Goal: Task Accomplishment & Management: Complete application form

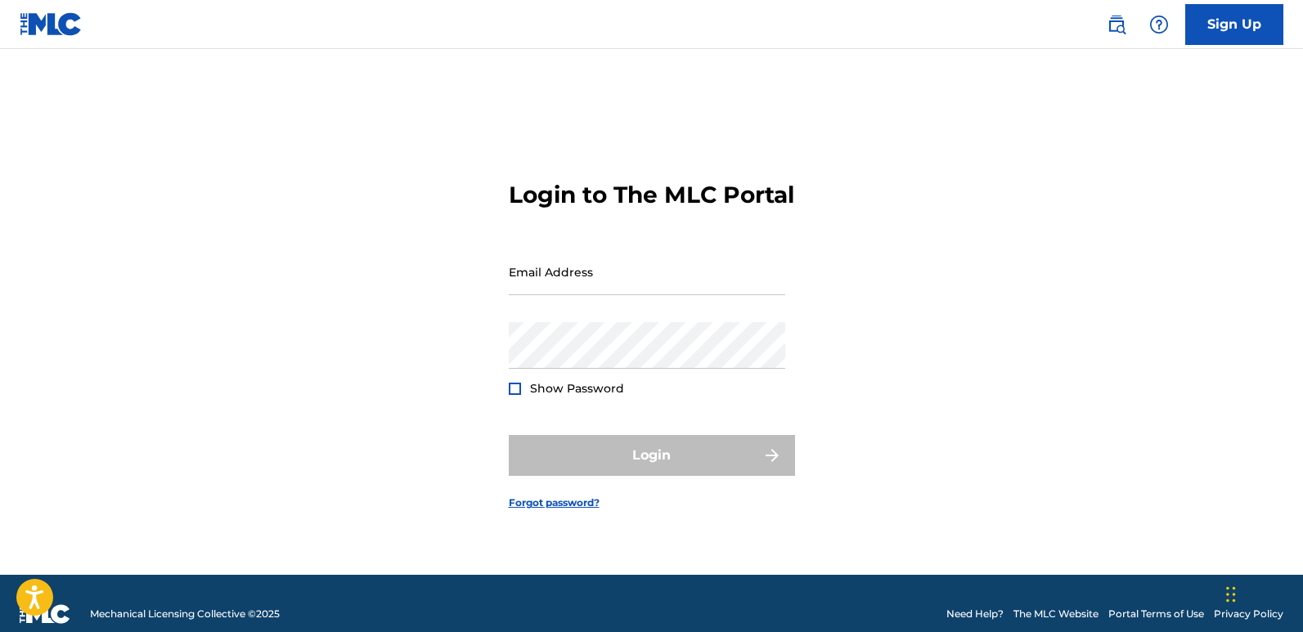
click at [640, 295] on input "Email Address" at bounding box center [647, 272] width 277 height 47
type input "[EMAIL_ADDRESS][DOMAIN_NAME]"
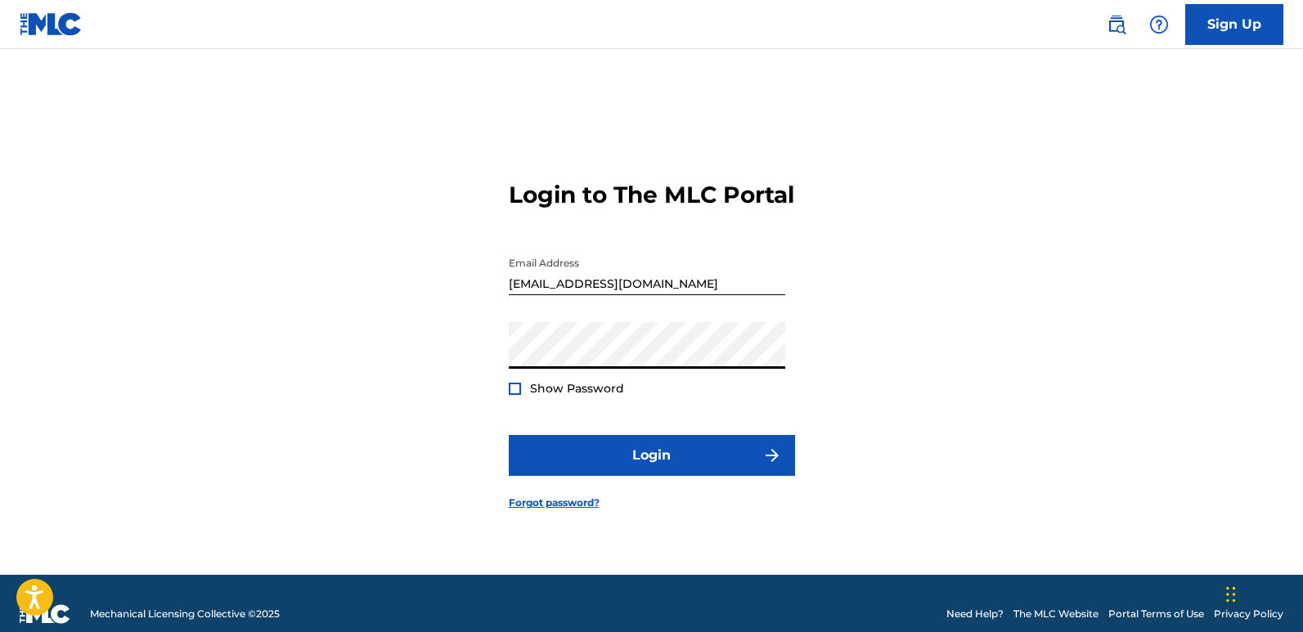
click at [509, 435] on button "Login" at bounding box center [652, 455] width 286 height 41
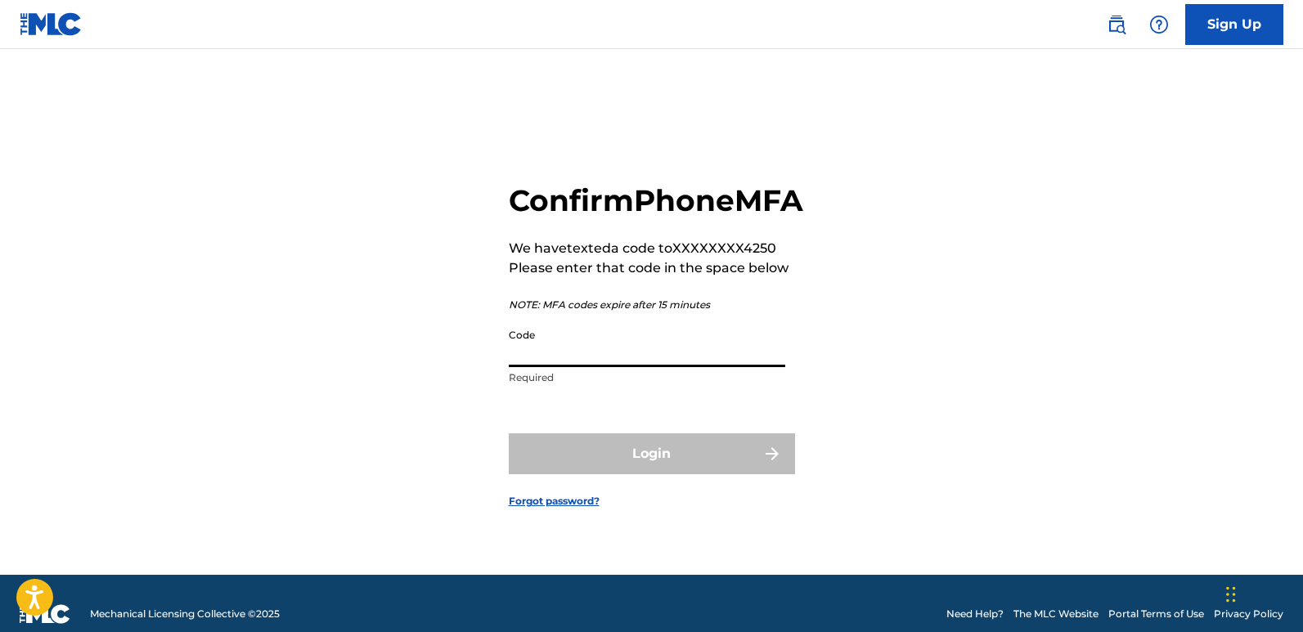
click at [605, 367] on input "Code" at bounding box center [647, 344] width 277 height 47
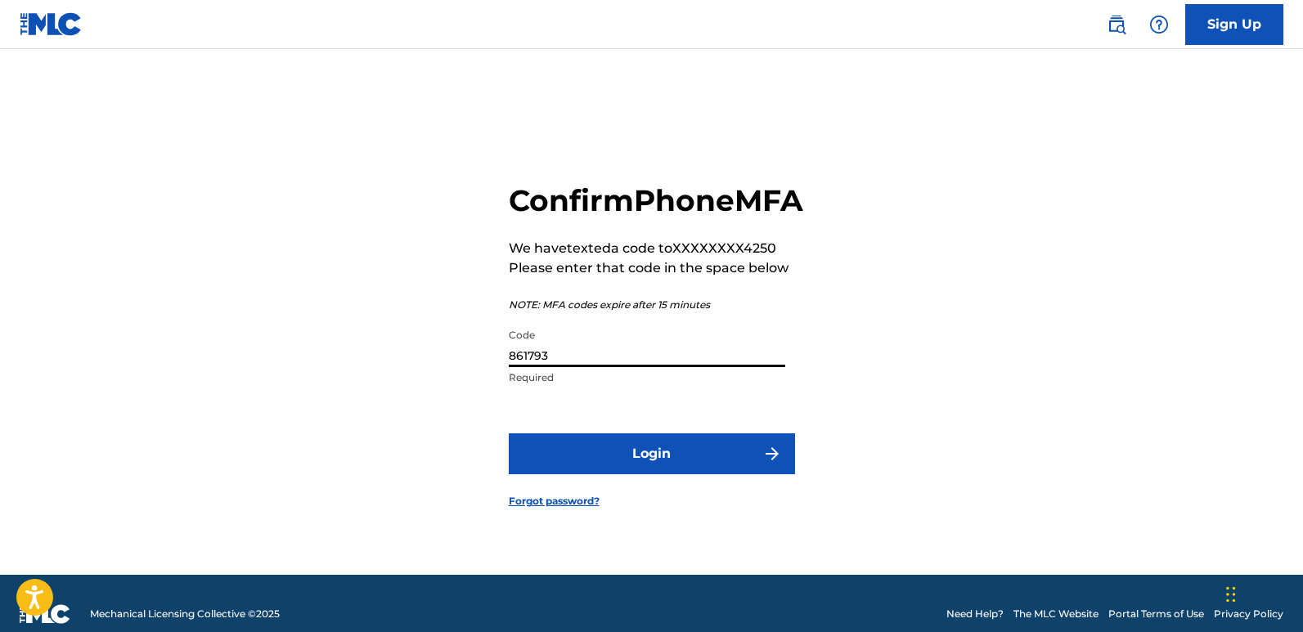
type input "861793"
click at [509, 434] on button "Login" at bounding box center [652, 454] width 286 height 41
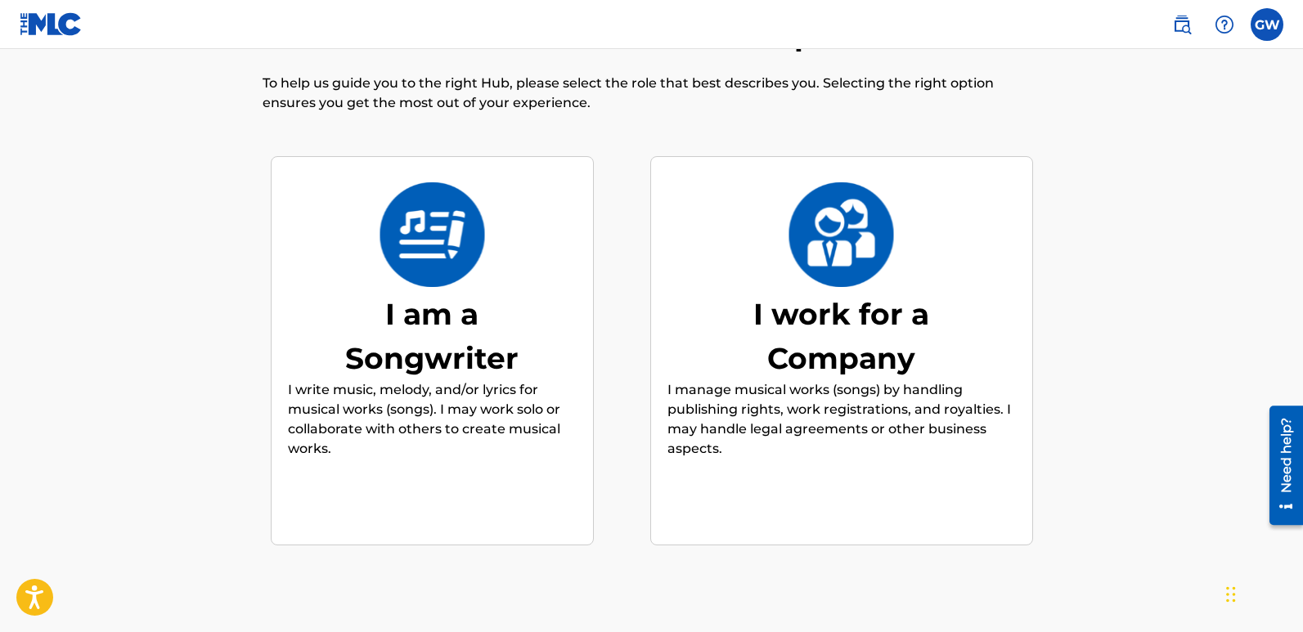
click at [482, 357] on div "I am a Songwriter" at bounding box center [431, 336] width 245 height 88
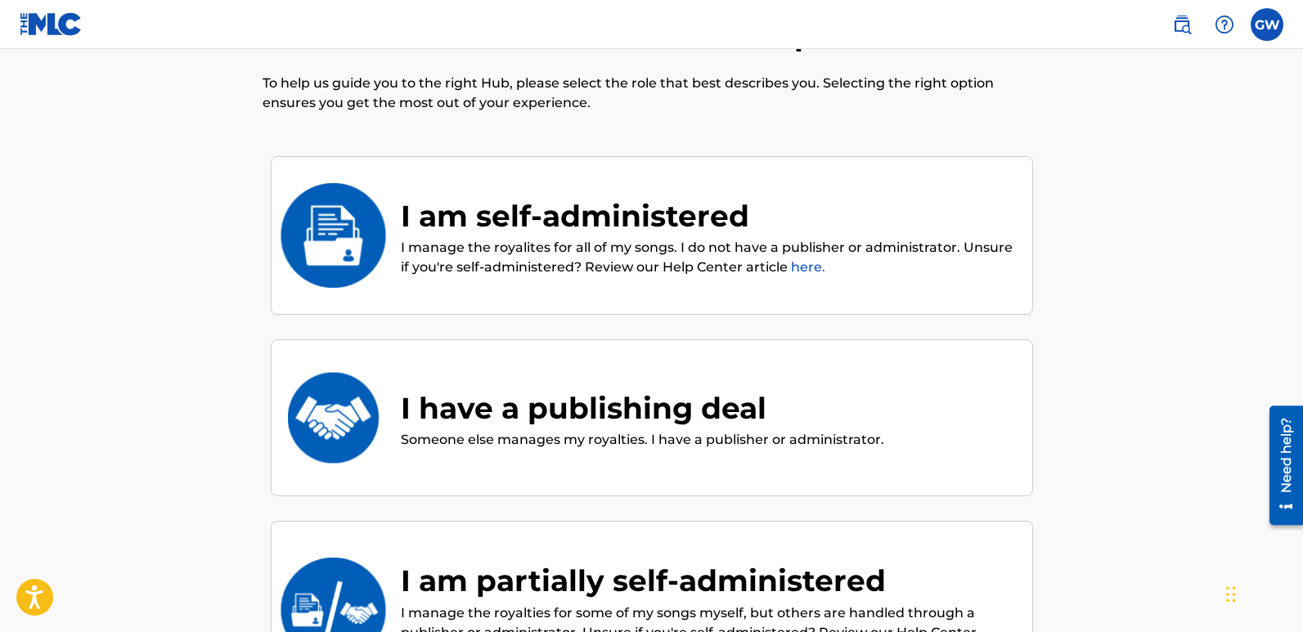
click at [691, 241] on p "I manage the royalites for all of my songs. I do not have a publisher or admini…" at bounding box center [708, 257] width 615 height 39
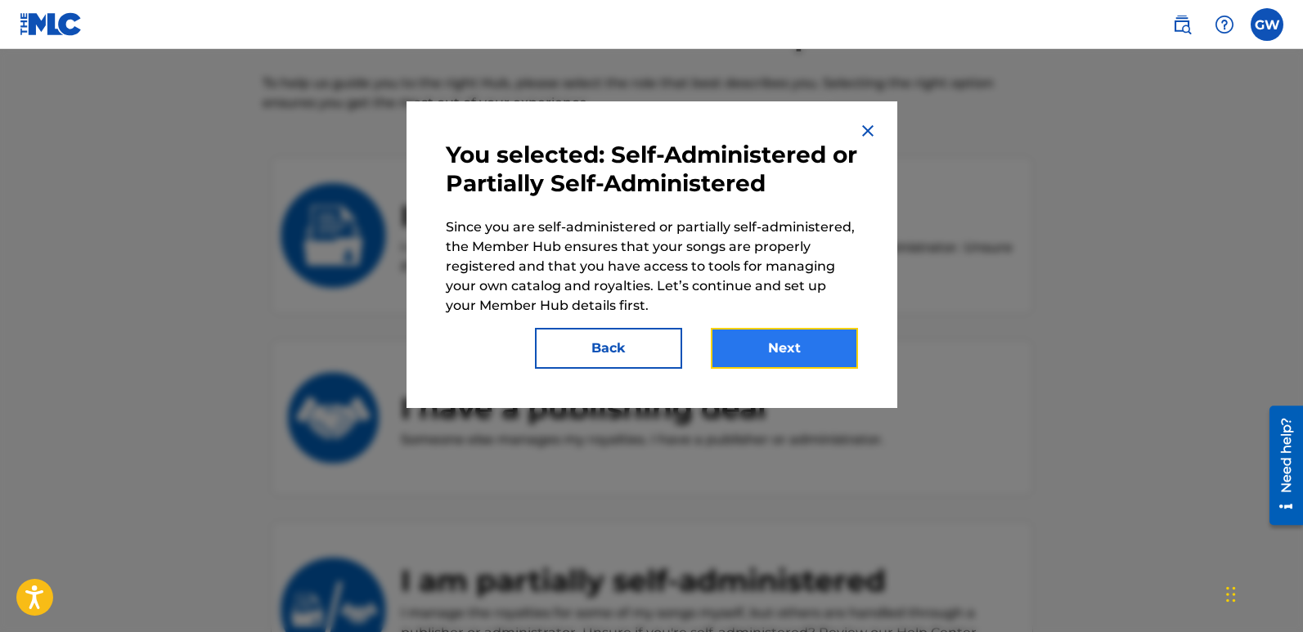
click at [769, 353] on button "Next" at bounding box center [784, 348] width 147 height 41
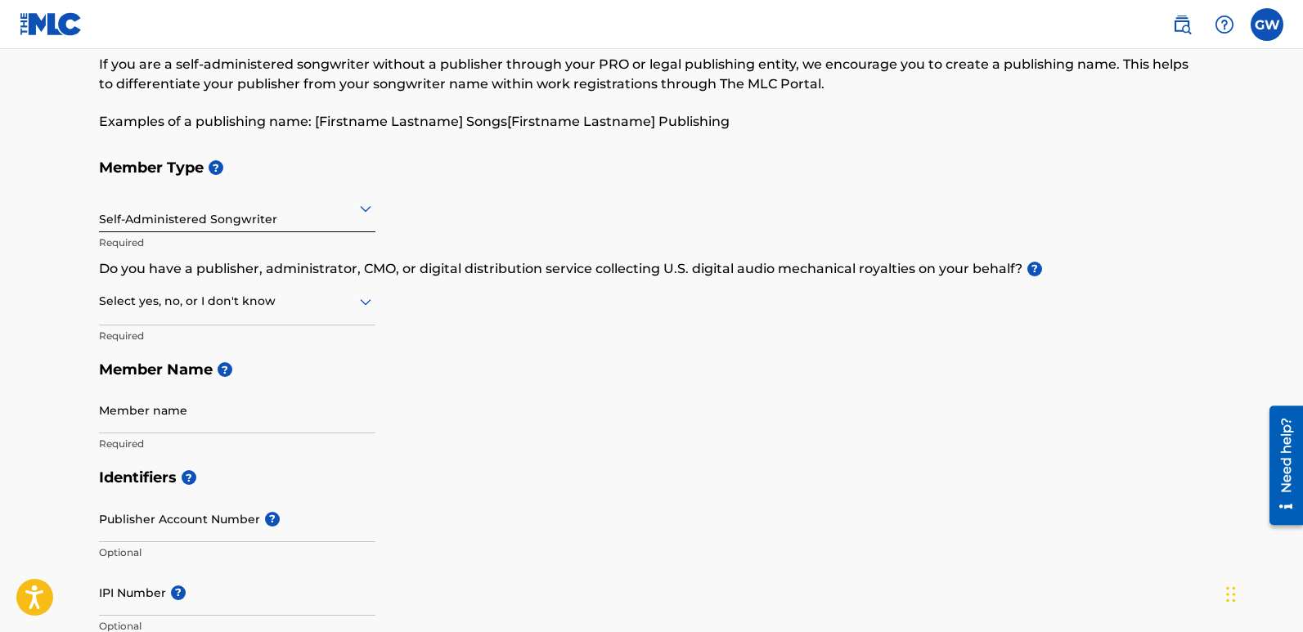
scroll to position [82, 0]
click at [367, 311] on icon at bounding box center [366, 304] width 20 height 20
click at [324, 340] on div "Yes" at bounding box center [237, 345] width 275 height 37
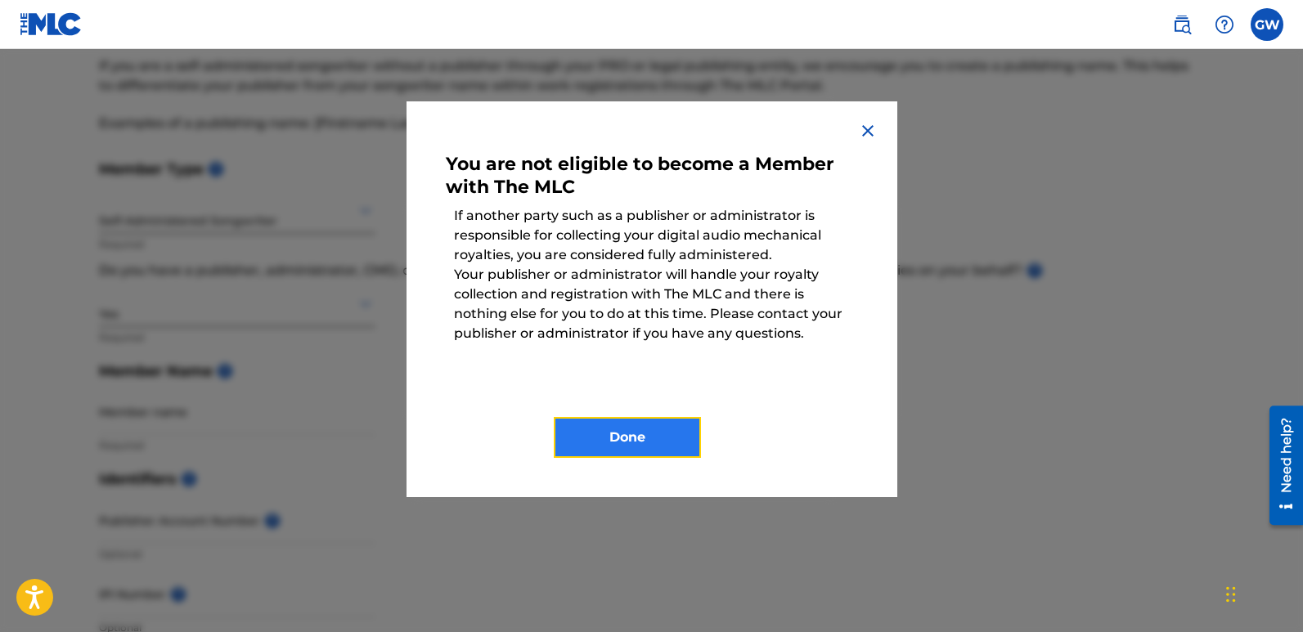
click at [633, 437] on button "Done" at bounding box center [627, 437] width 147 height 41
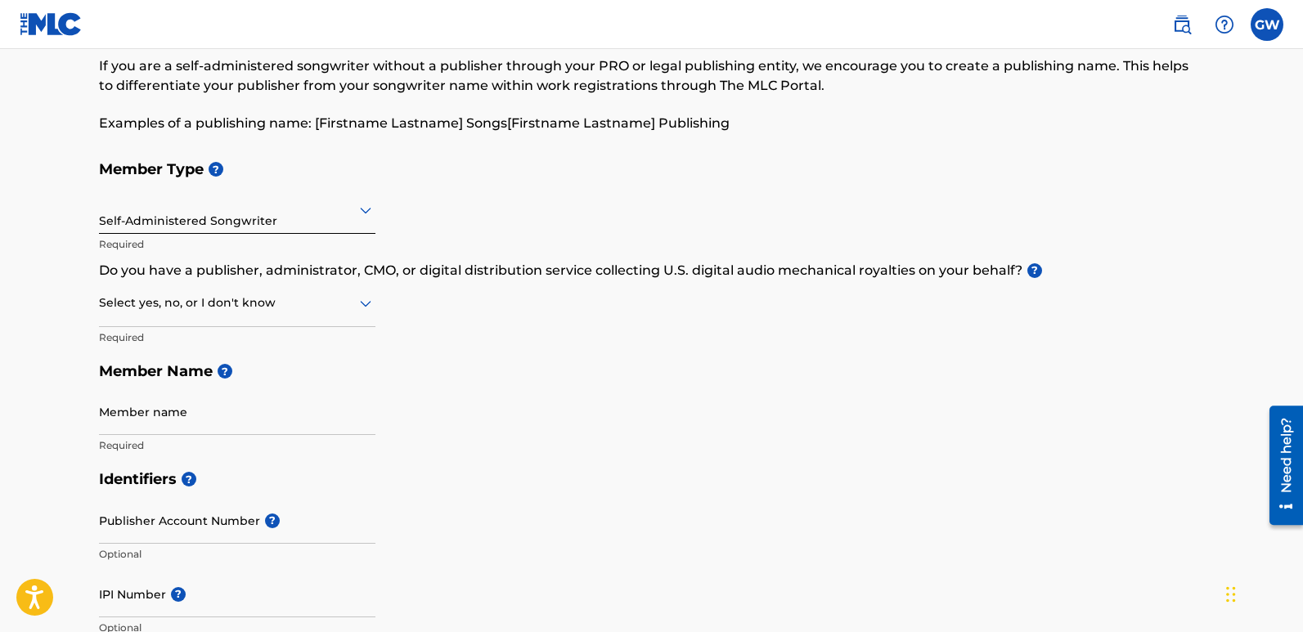
click at [351, 307] on div at bounding box center [237, 303] width 277 height 20
click at [232, 381] on div "No" at bounding box center [237, 382] width 275 height 37
click at [209, 422] on input "Member name" at bounding box center [237, 412] width 277 height 47
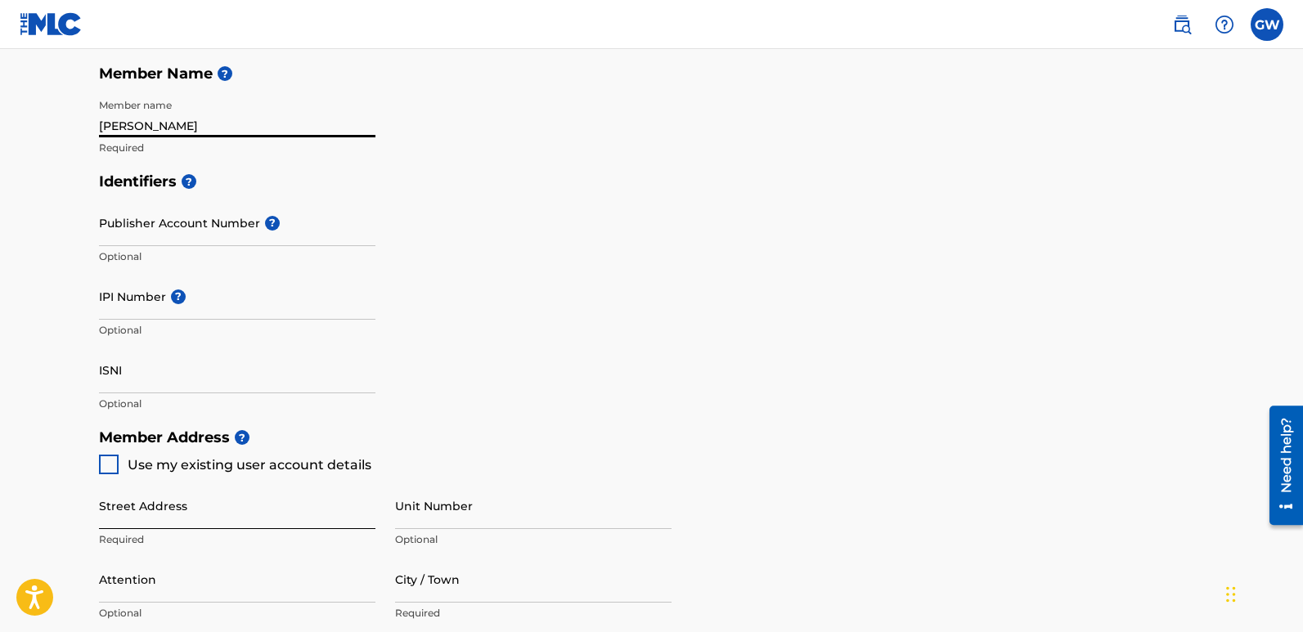
scroll to position [409, 0]
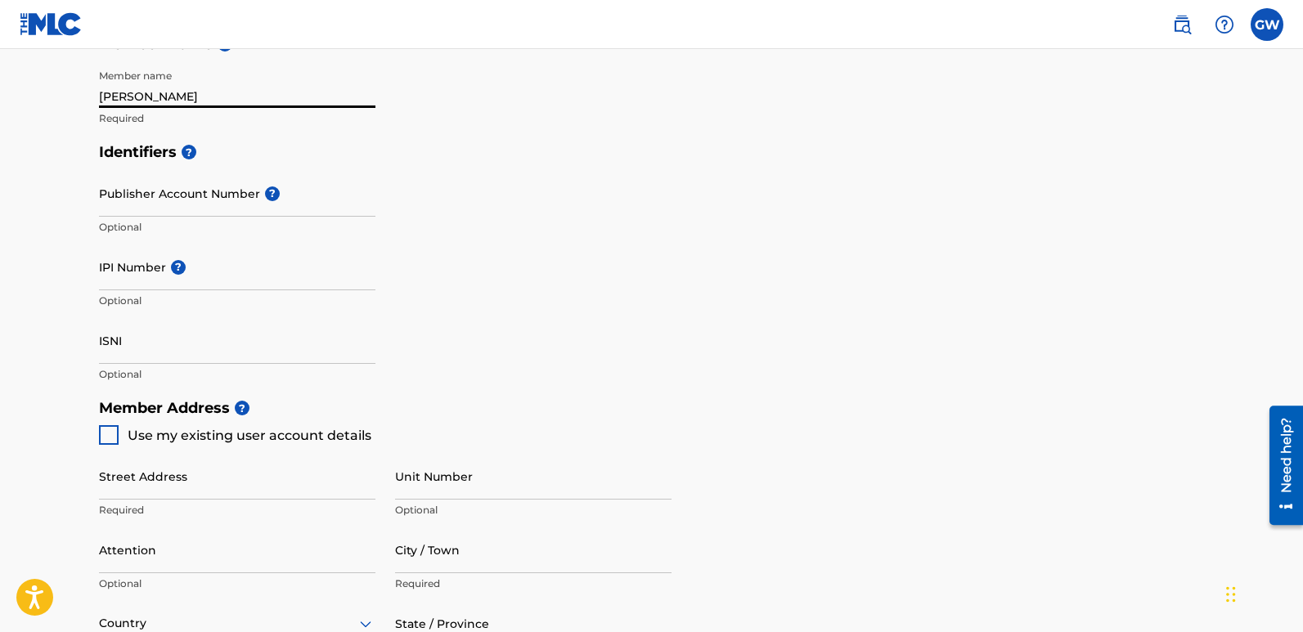
type input "[PERSON_NAME]"
click at [110, 431] on div at bounding box center [109, 435] width 20 height 20
type input "[STREET_ADDRESS]"
type input "West Deptford"
type input "08066"
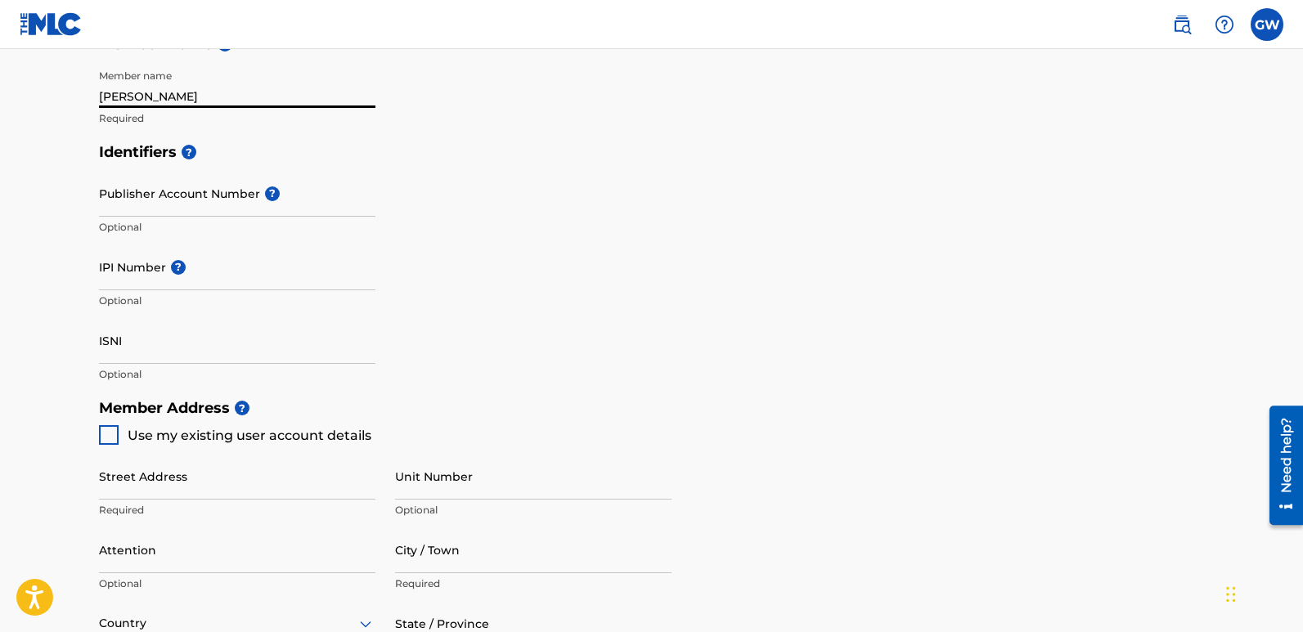
type input "856"
type input "4174250"
type input "[EMAIL_ADDRESS][DOMAIN_NAME]"
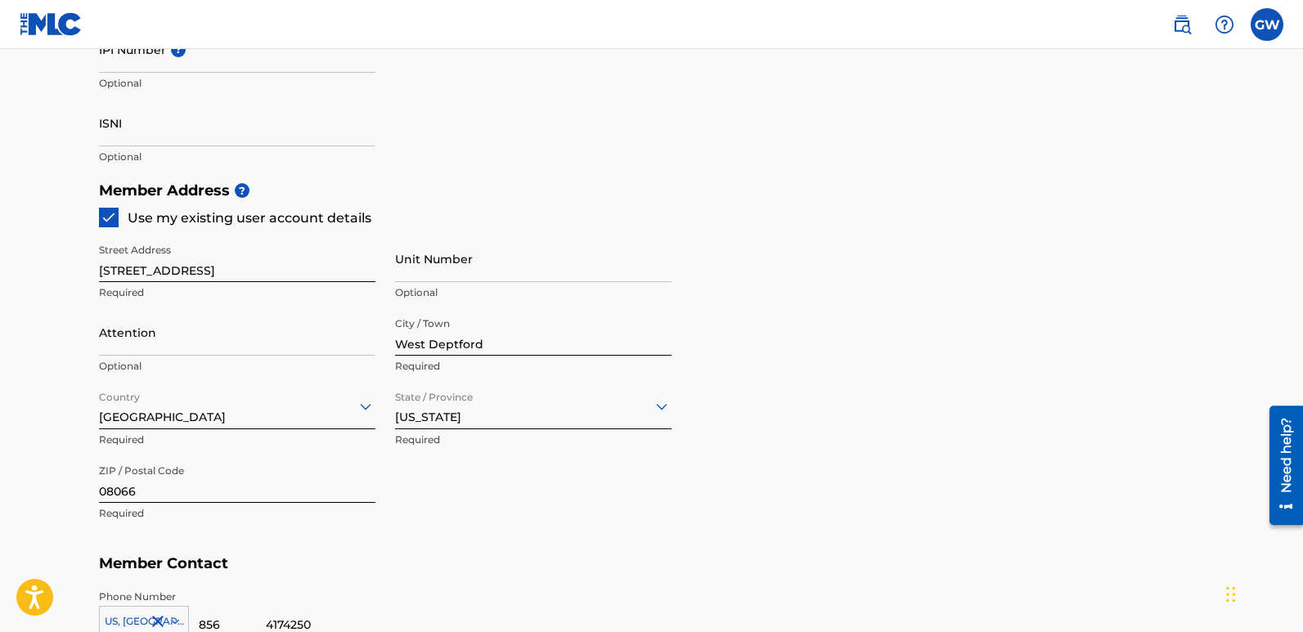
scroll to position [655, 0]
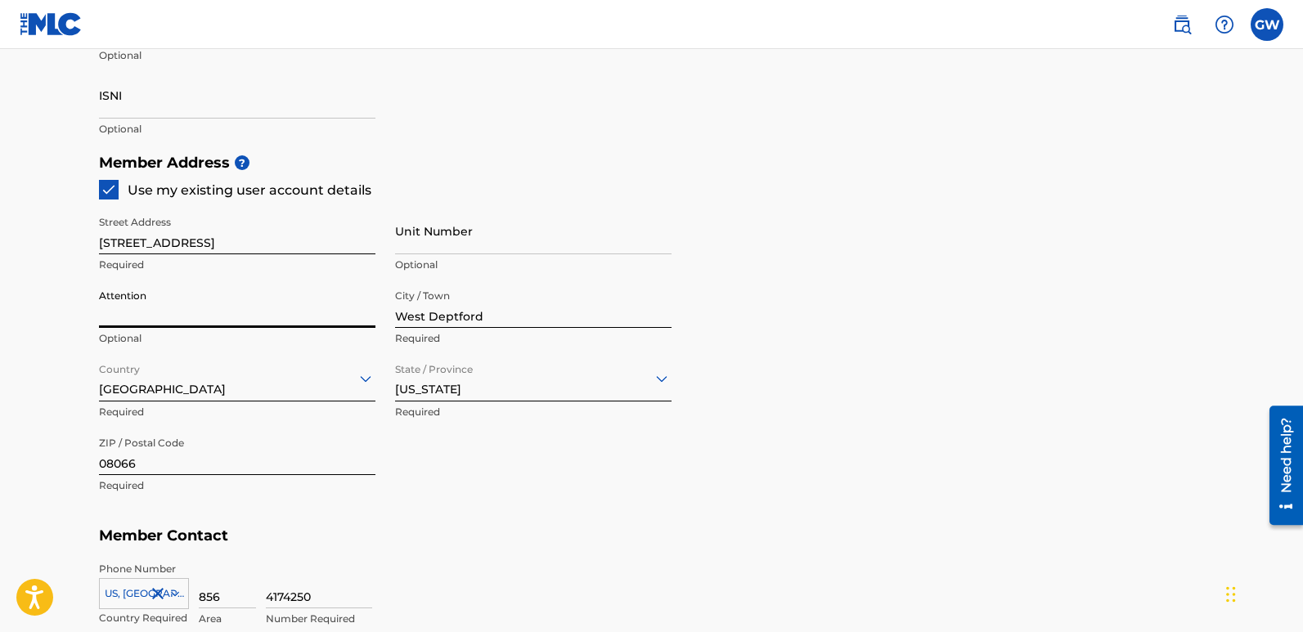
click at [170, 311] on input "Attention" at bounding box center [237, 304] width 277 height 47
click at [160, 289] on input "Attention" at bounding box center [237, 304] width 277 height 47
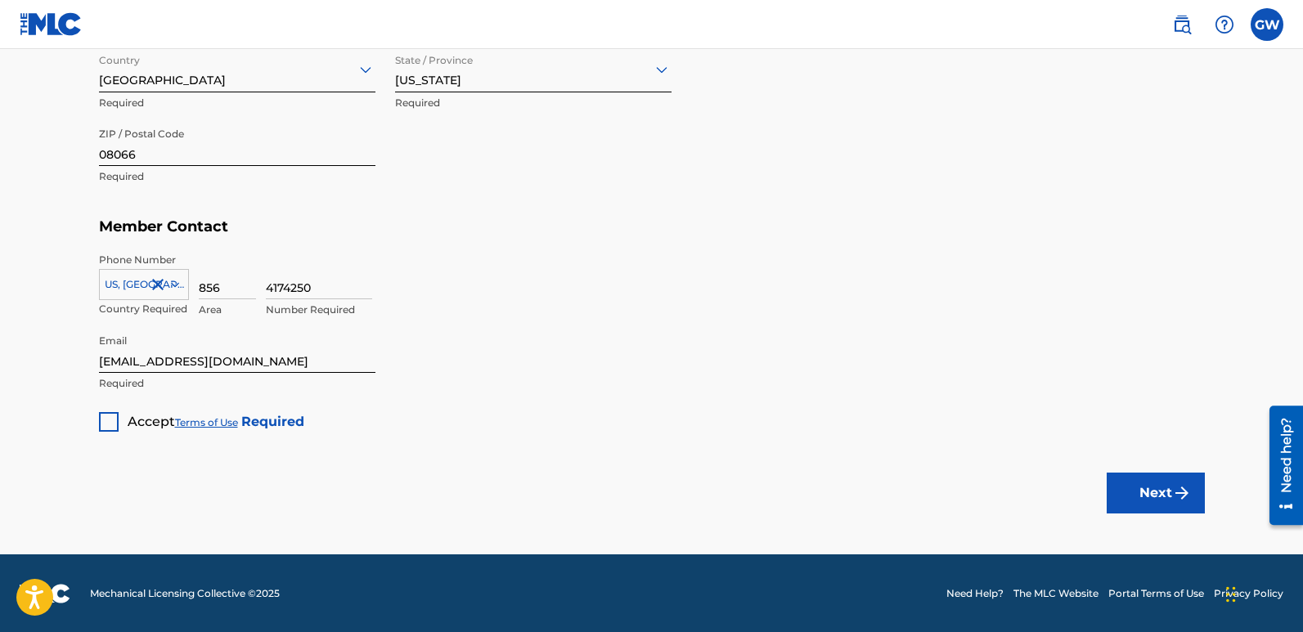
scroll to position [965, 0]
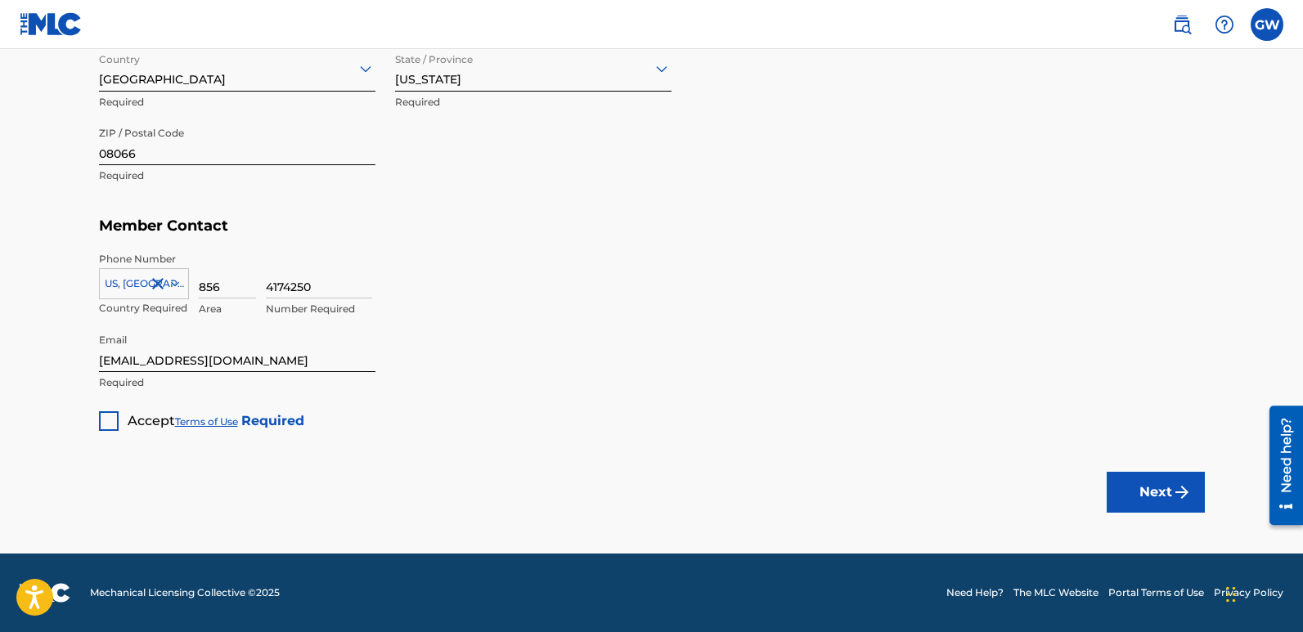
click at [102, 408] on div "Accept Terms of Use Required" at bounding box center [201, 415] width 205 height 32
click at [119, 421] on div "Accept Terms of Use Required" at bounding box center [201, 415] width 205 height 32
click at [106, 425] on div at bounding box center [109, 422] width 20 height 20
click at [1167, 493] on button "Next" at bounding box center [1156, 492] width 98 height 41
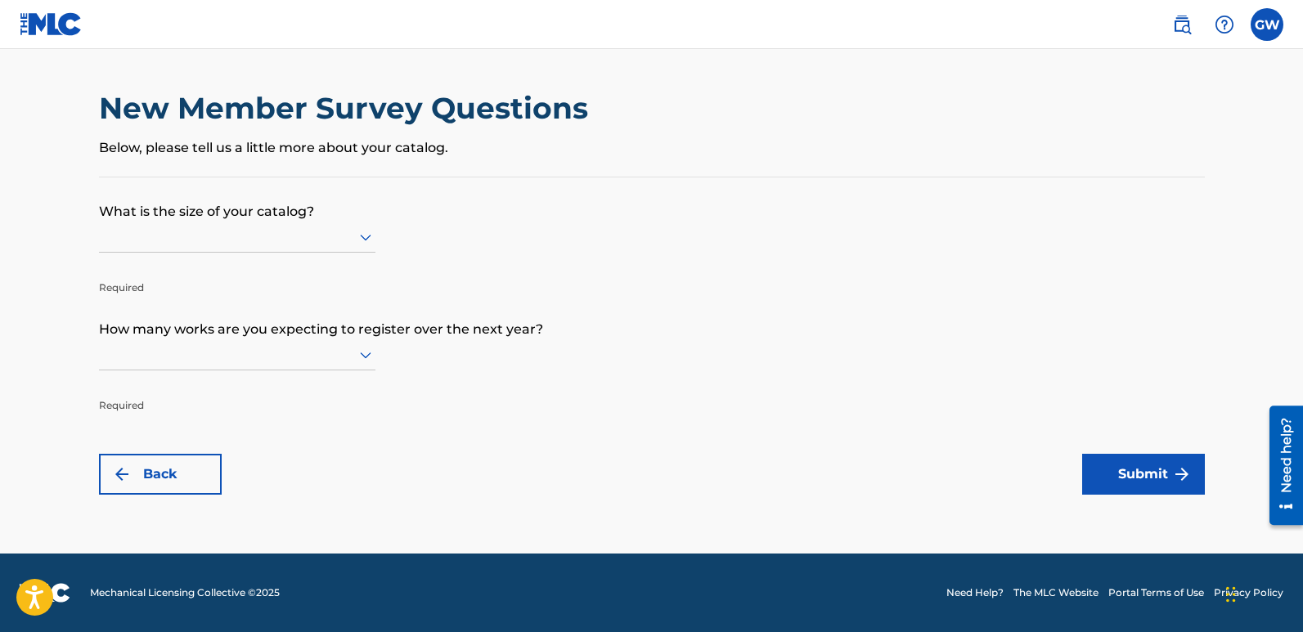
click at [332, 246] on div at bounding box center [237, 237] width 277 height 20
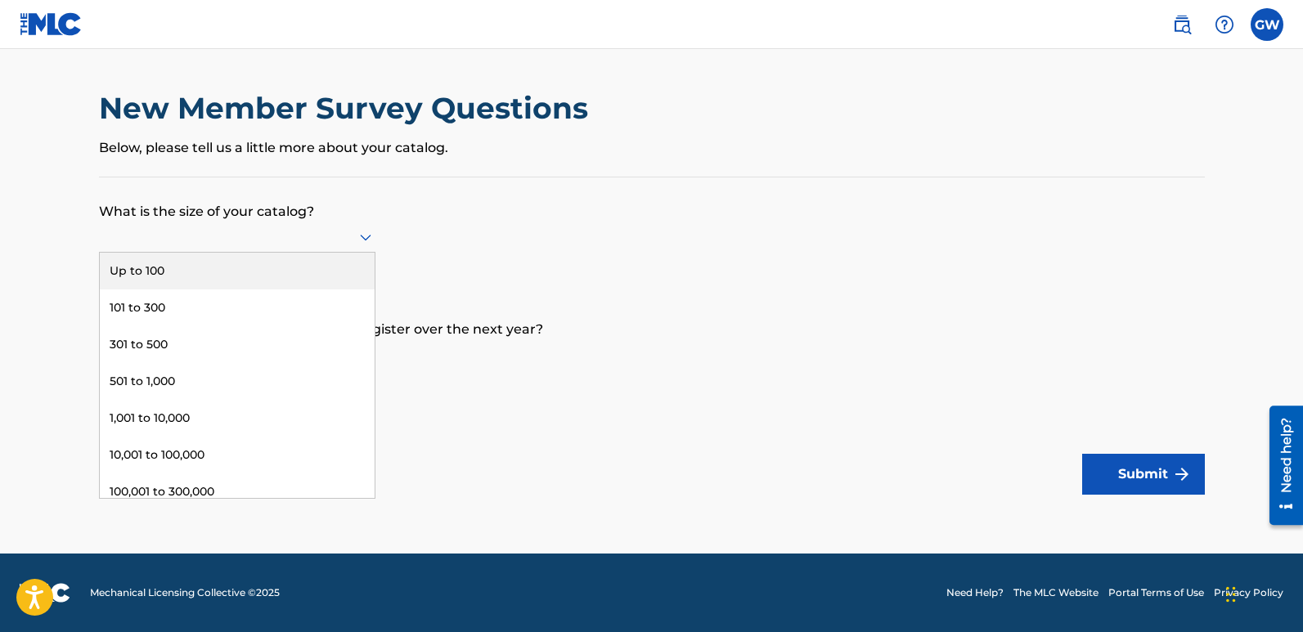
click at [327, 255] on div "Up to 100" at bounding box center [237, 271] width 275 height 37
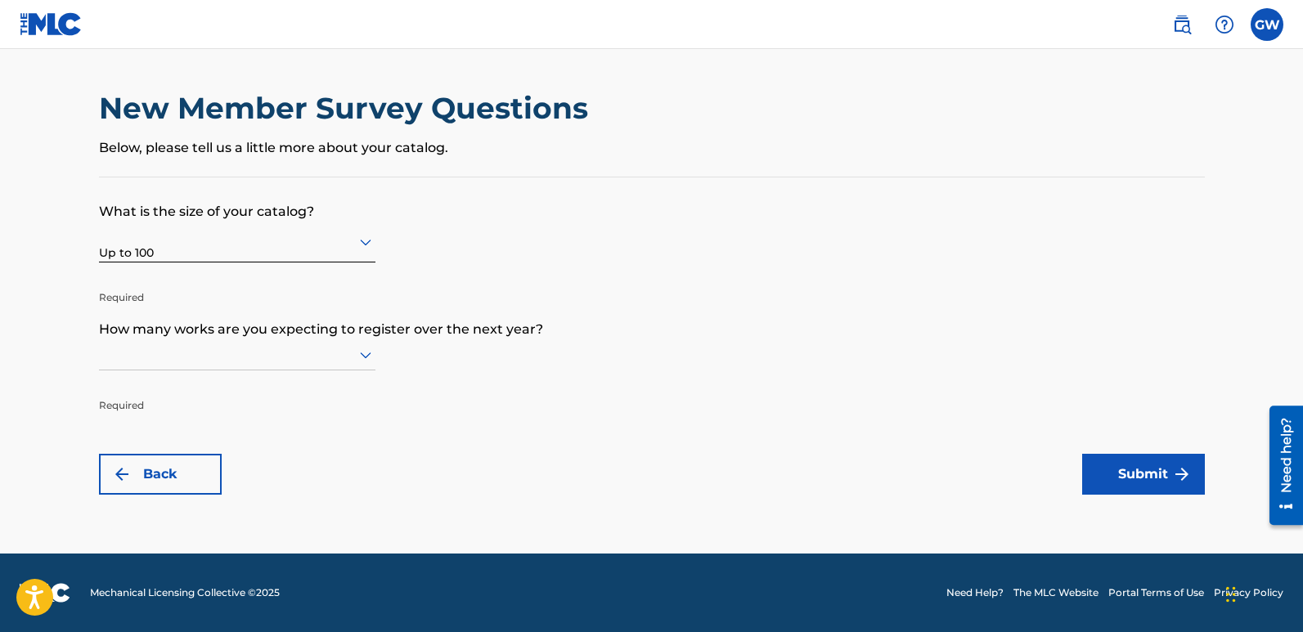
click at [347, 353] on div at bounding box center [237, 354] width 277 height 20
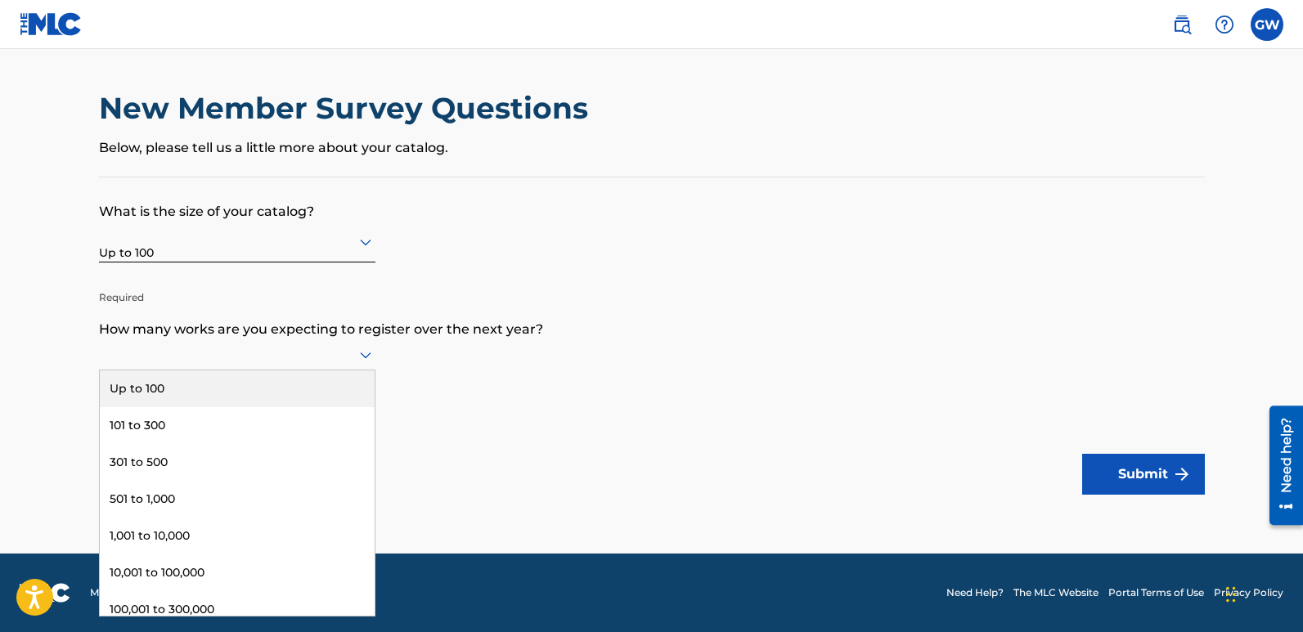
click at [329, 389] on div "Up to 100" at bounding box center [237, 389] width 275 height 37
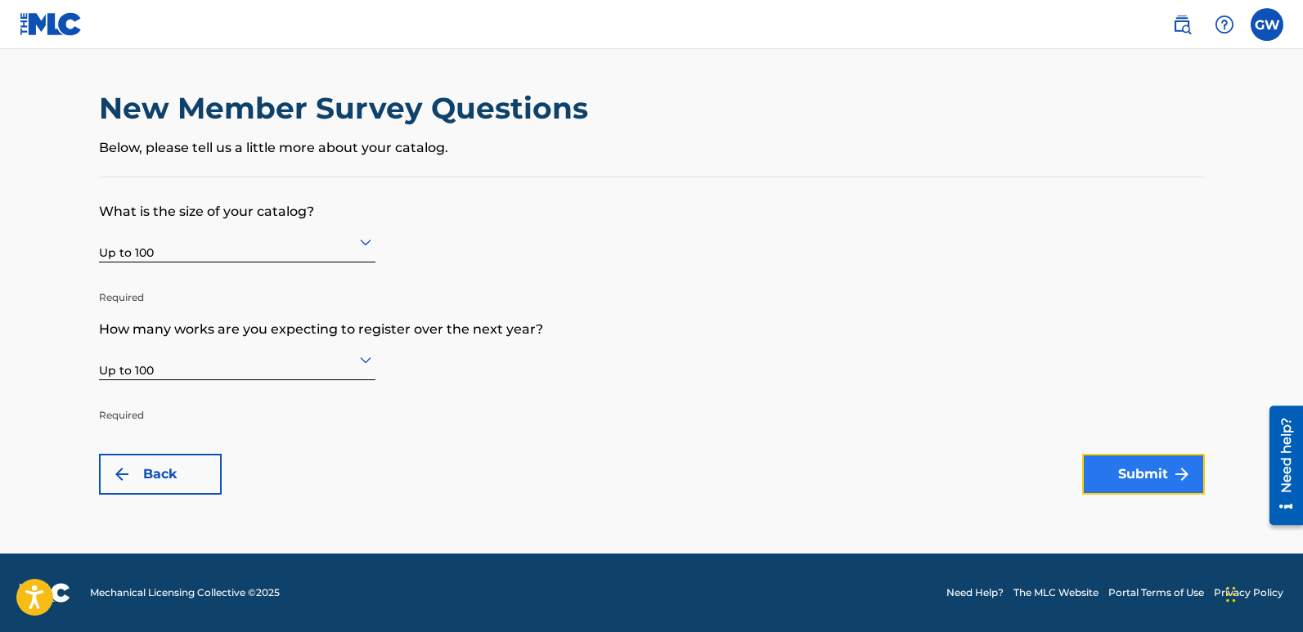
click at [1131, 478] on button "Submit" at bounding box center [1143, 474] width 123 height 41
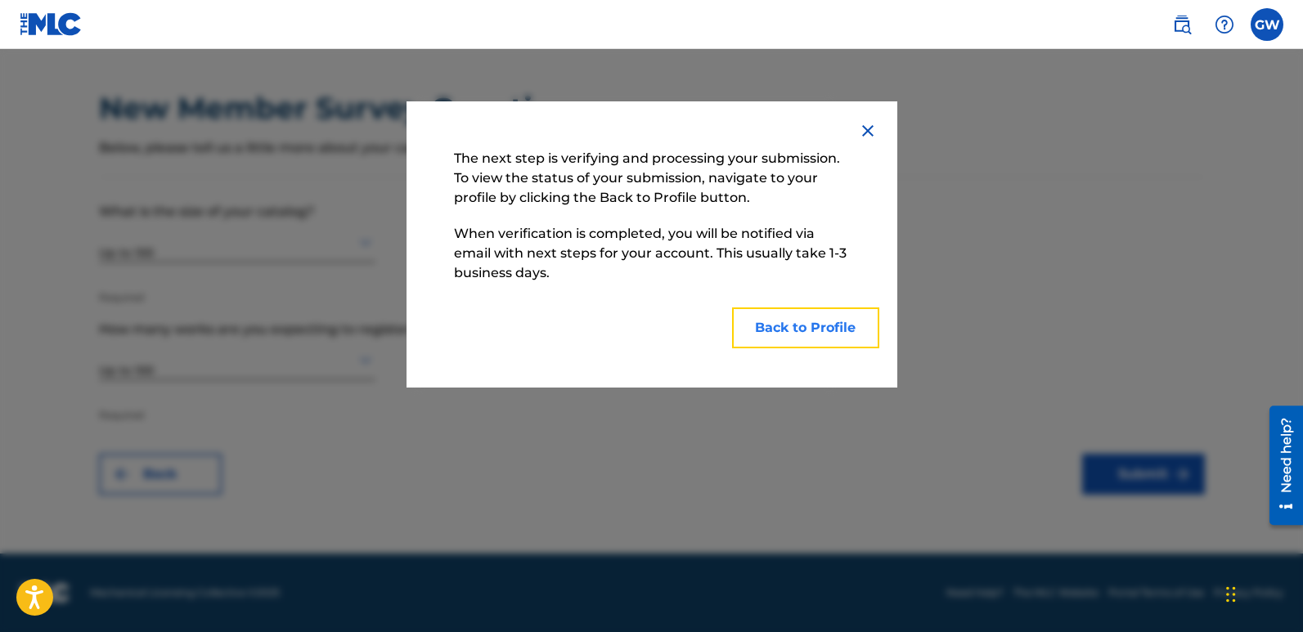
click at [758, 335] on button "Back to Profile" at bounding box center [805, 328] width 147 height 41
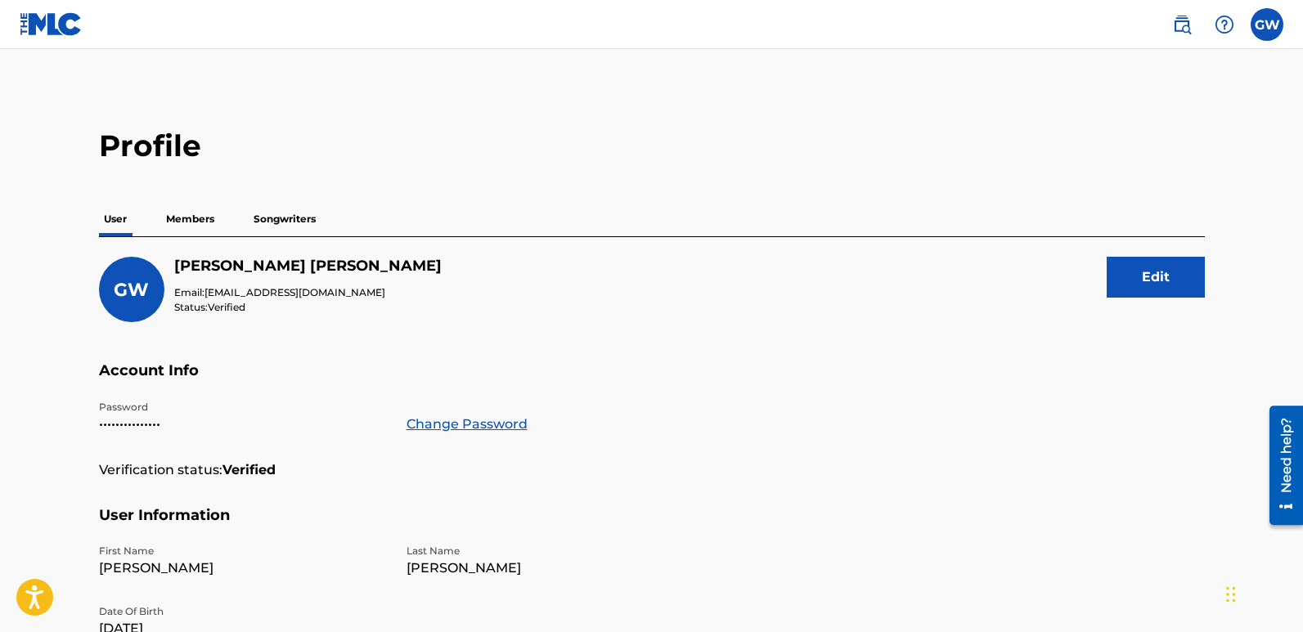
click at [196, 220] on p "Members" at bounding box center [190, 219] width 58 height 34
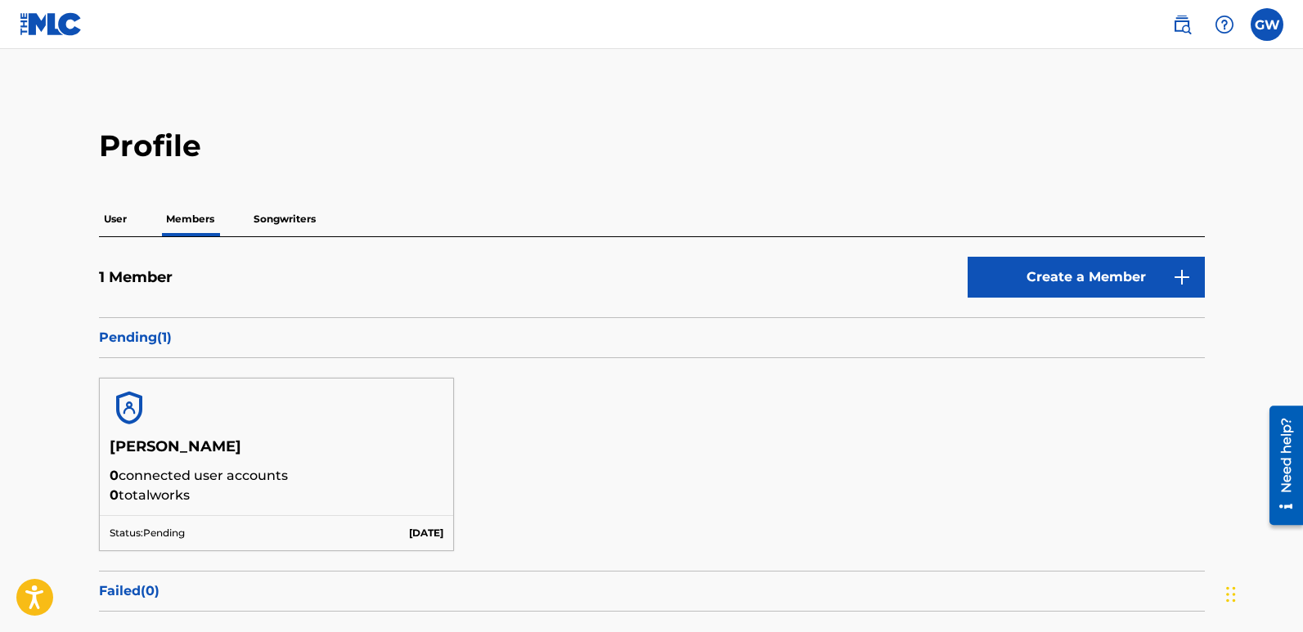
click at [295, 220] on p "Songwriters" at bounding box center [285, 219] width 72 height 34
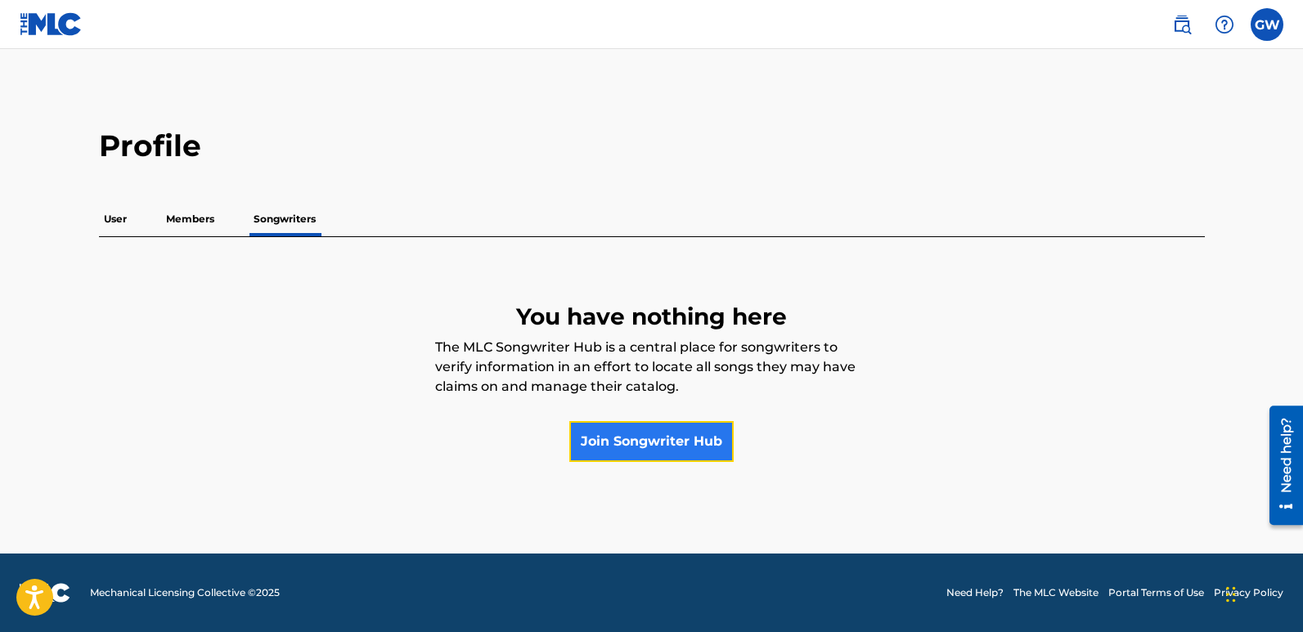
click at [658, 441] on link "Join Songwriter Hub" at bounding box center [651, 441] width 164 height 41
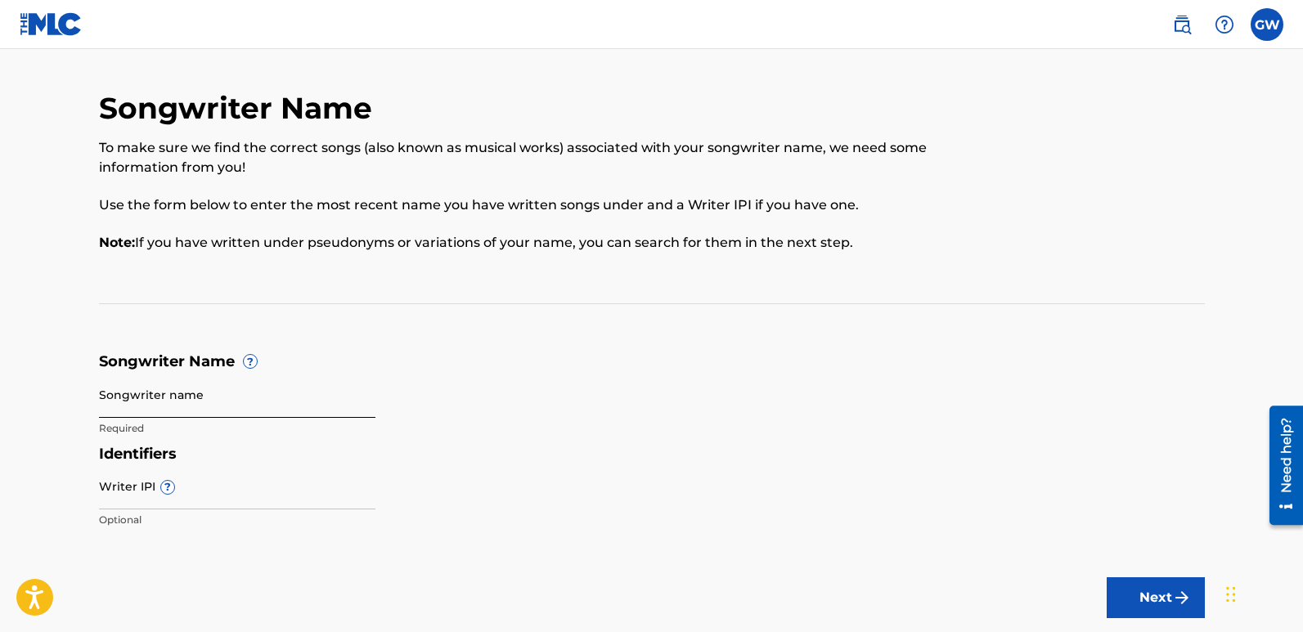
click at [189, 404] on input "Songwriter name" at bounding box center [237, 394] width 277 height 47
type input "C"
type input "[PERSON_NAME] [PERSON_NAME]"
click at [1107, 578] on button "Next" at bounding box center [1156, 598] width 98 height 41
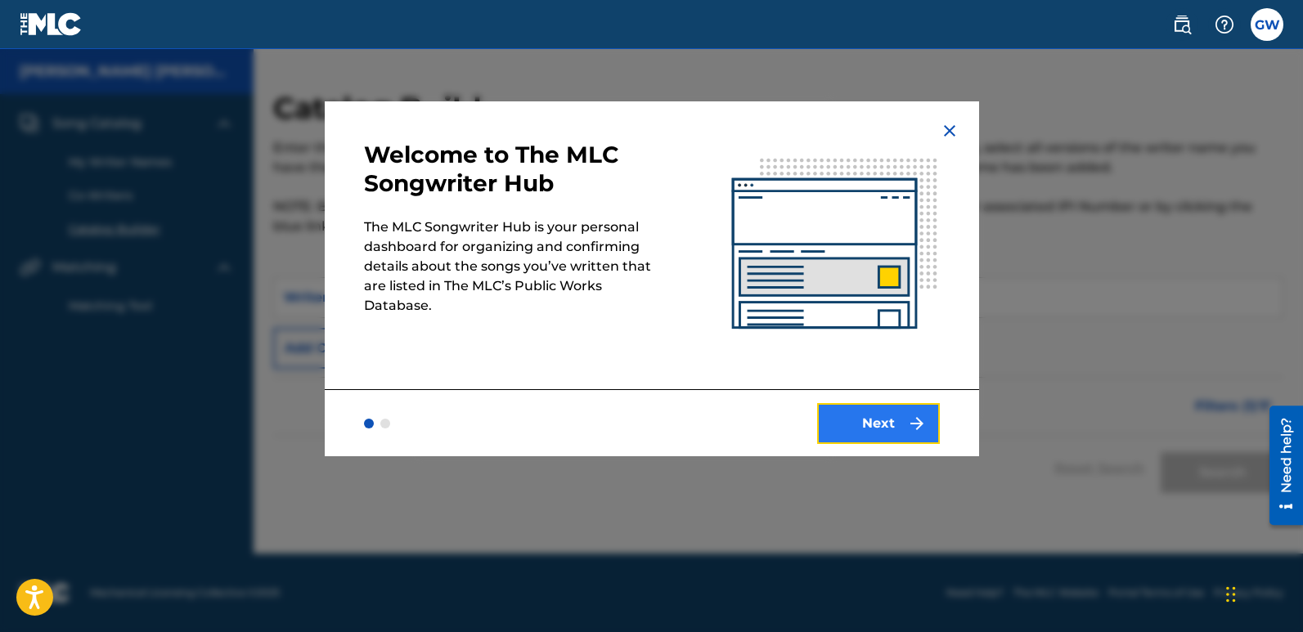
click at [865, 432] on button "Next" at bounding box center [878, 423] width 123 height 41
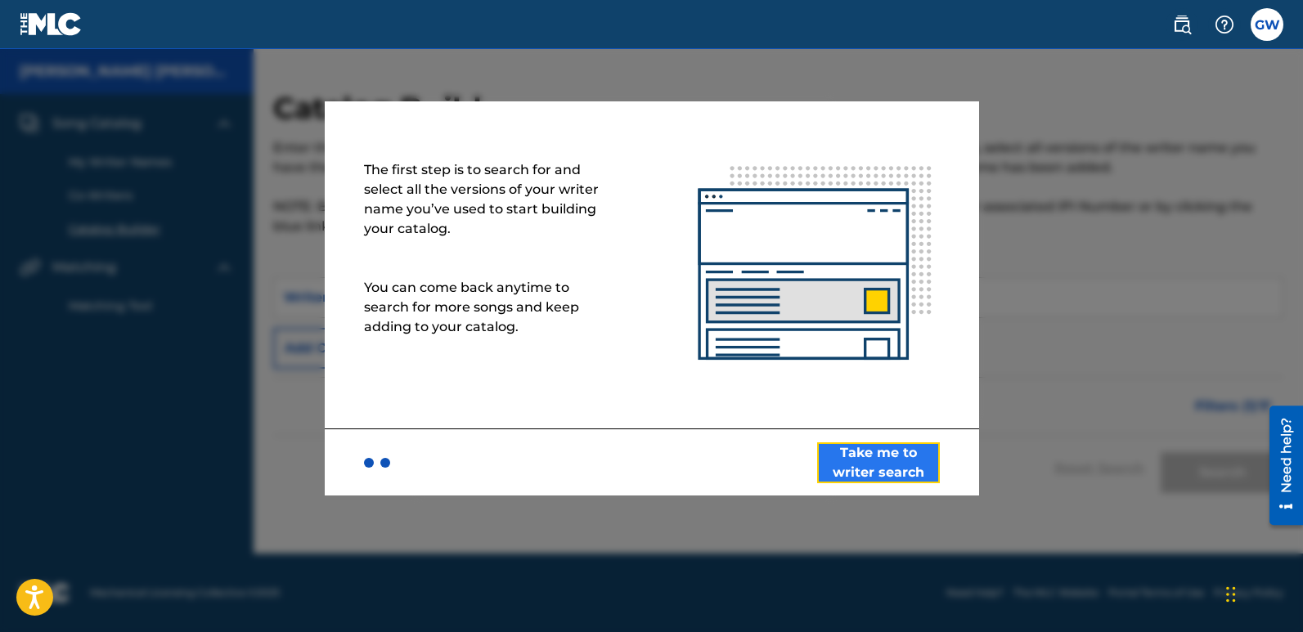
click at [888, 461] on button "Take me to writer search" at bounding box center [878, 463] width 123 height 41
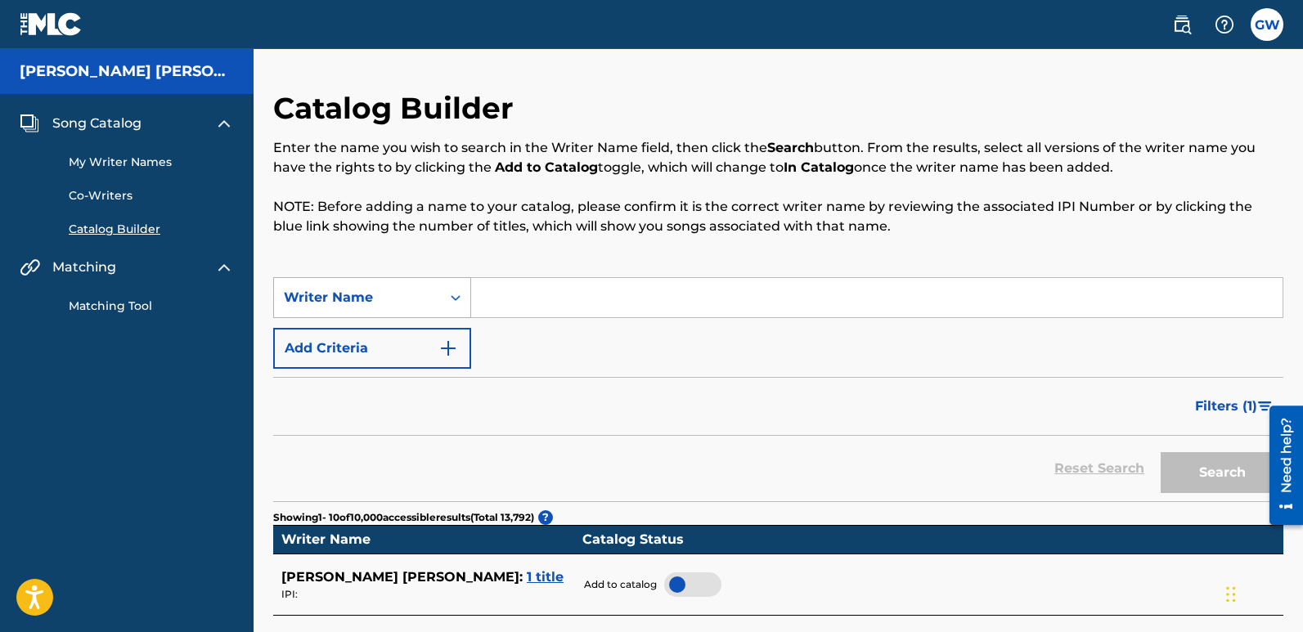
click at [442, 290] on div "Search Form" at bounding box center [455, 297] width 29 height 29
click at [393, 382] on div "Writer Name" at bounding box center [372, 379] width 196 height 41
click at [528, 303] on input "Search Form" at bounding box center [877, 297] width 812 height 39
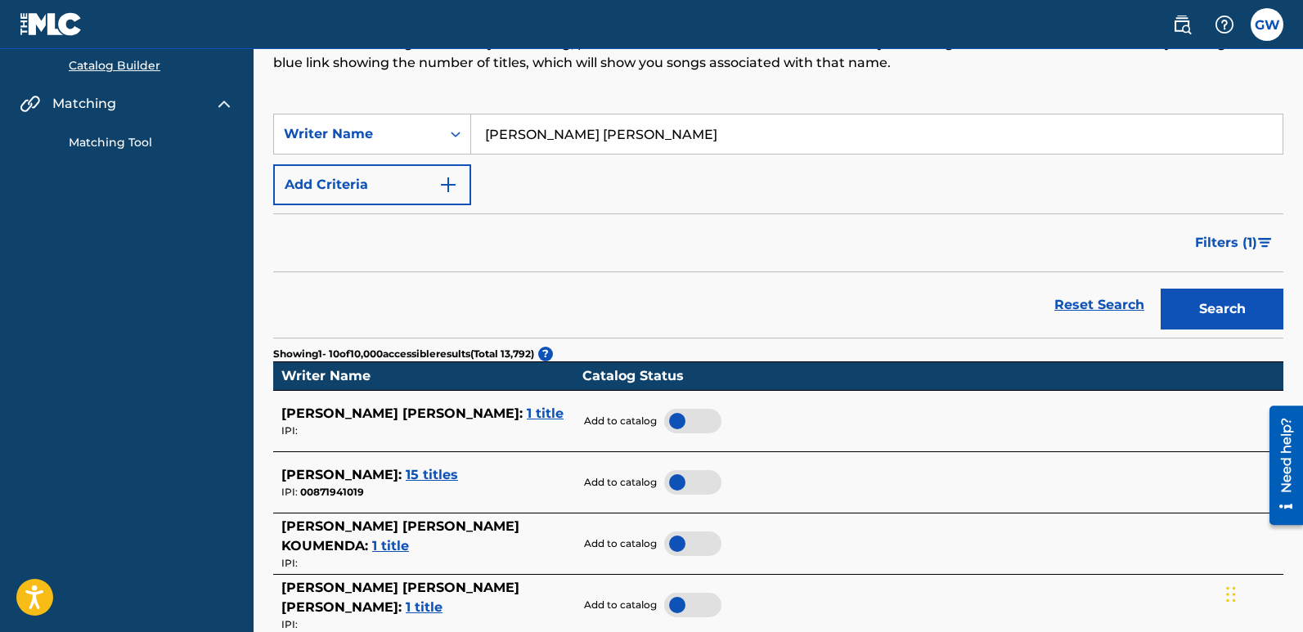
scroll to position [245, 0]
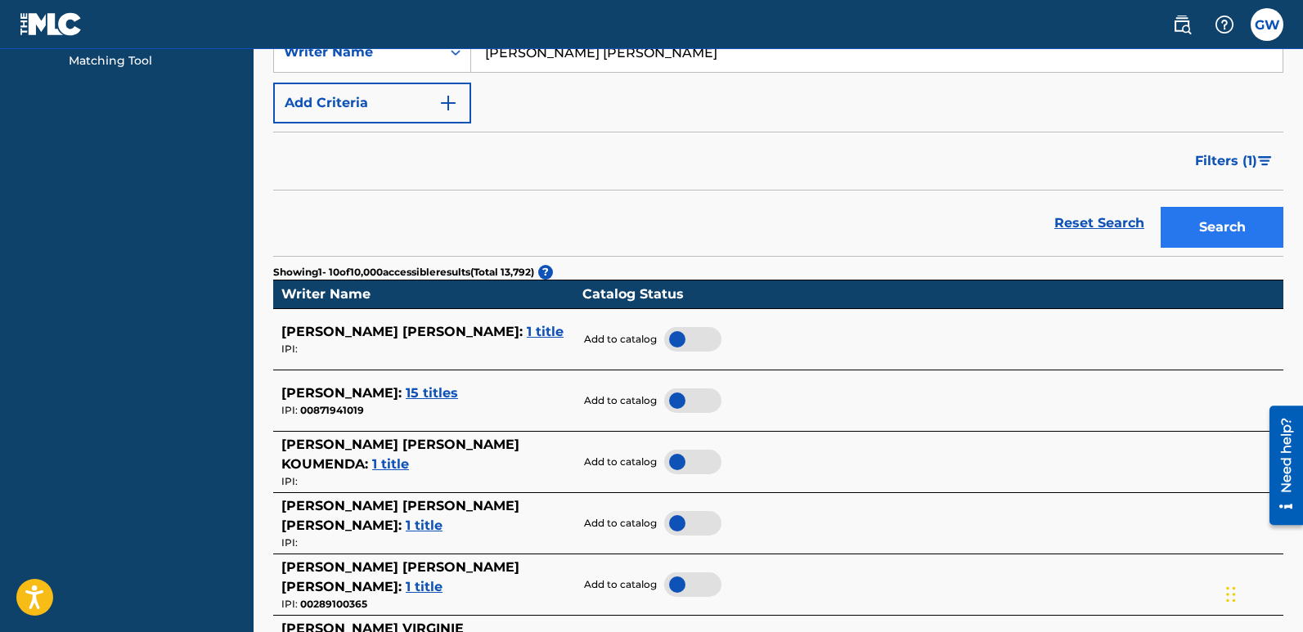
type input "[PERSON_NAME] [PERSON_NAME]"
click at [1199, 235] on button "Search" at bounding box center [1222, 227] width 123 height 41
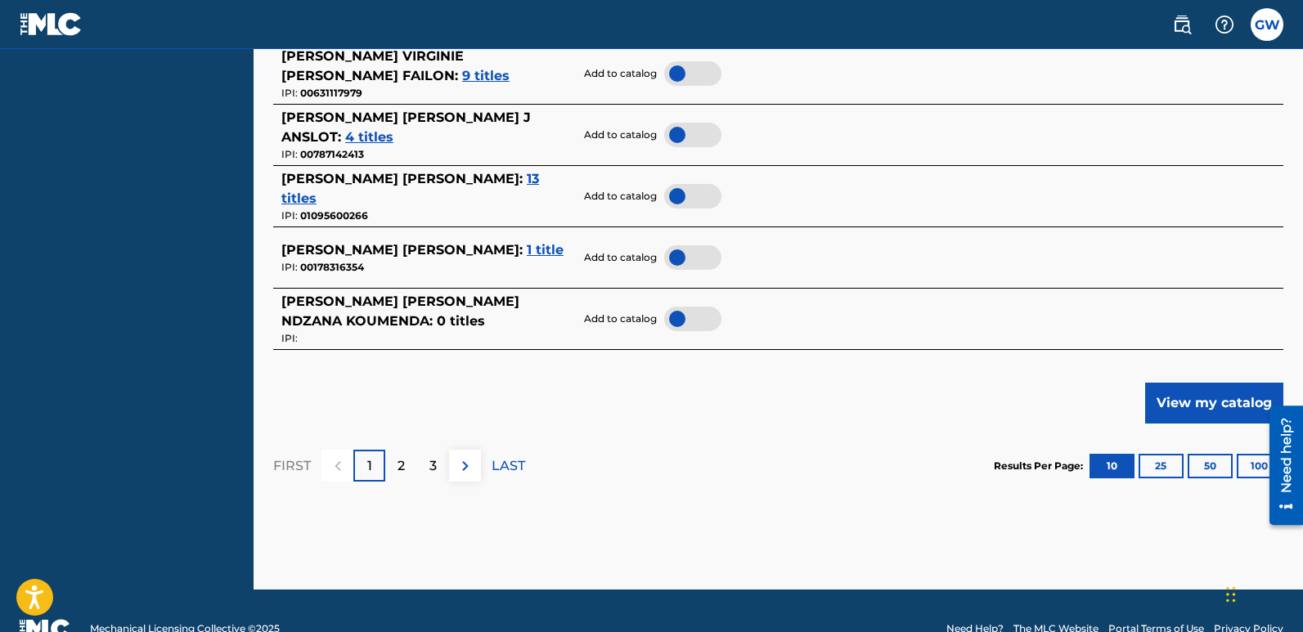
scroll to position [736, 0]
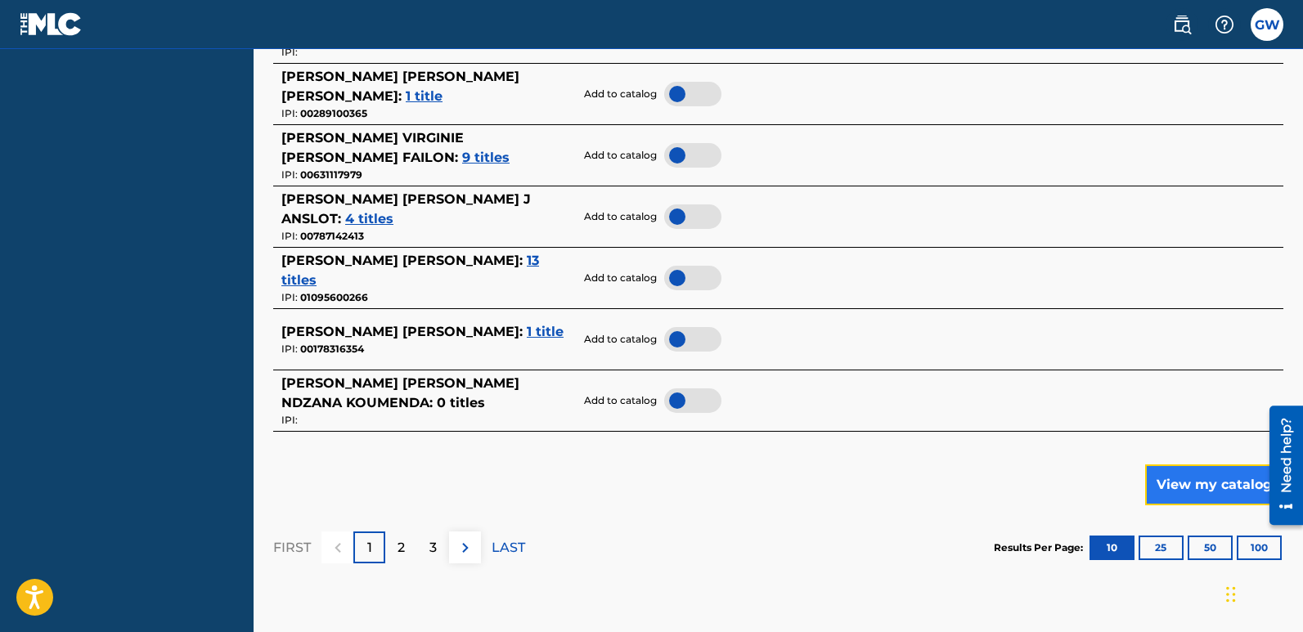
click at [1204, 480] on button "View my catalog" at bounding box center [1214, 485] width 138 height 41
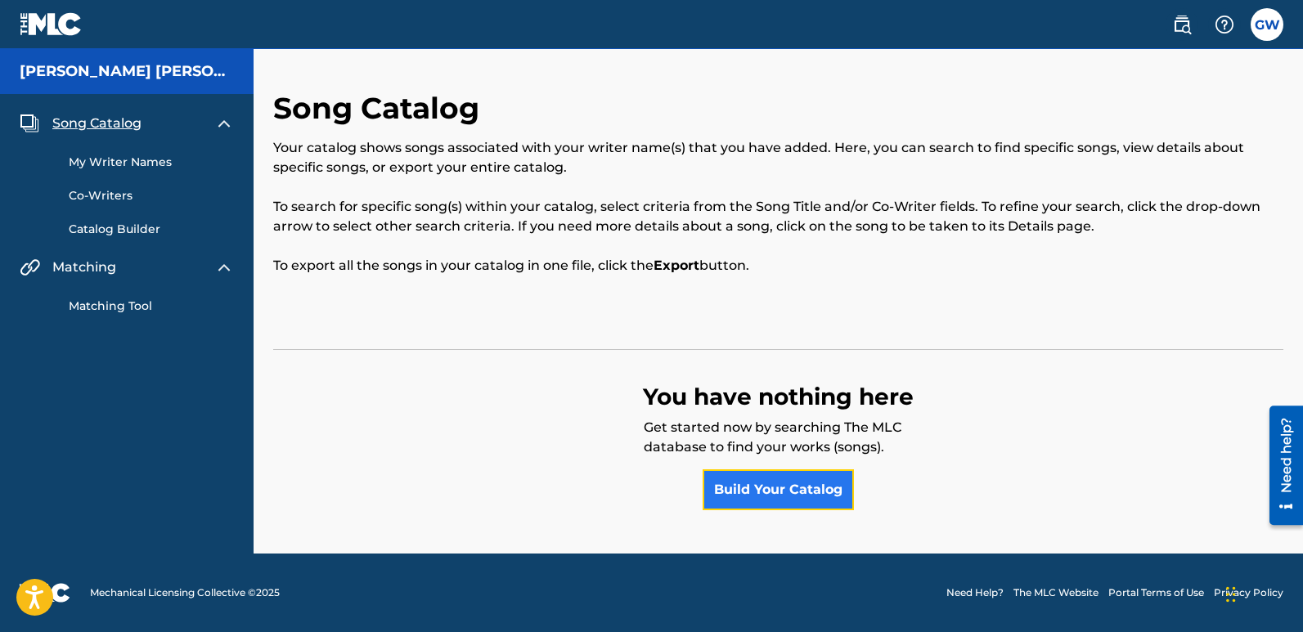
click at [754, 497] on link "Build Your Catalog" at bounding box center [778, 490] width 151 height 41
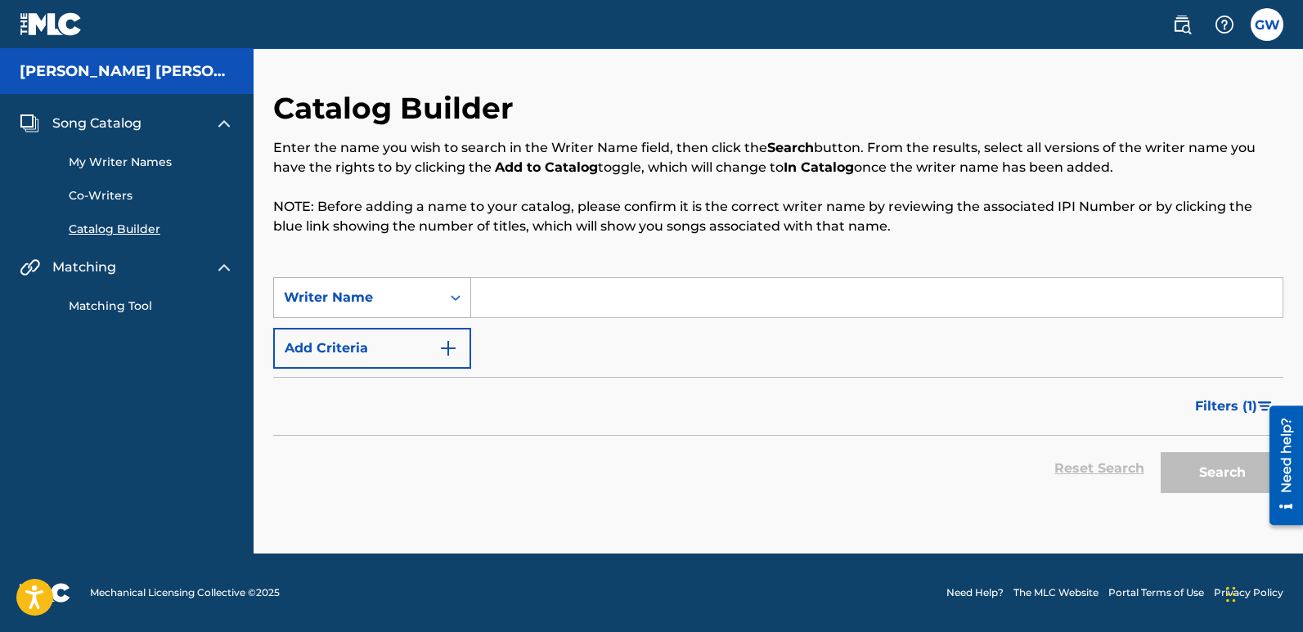
click at [448, 293] on icon "Search Form" at bounding box center [456, 298] width 16 height 16
click at [326, 339] on div "Writer IPI" at bounding box center [372, 338] width 196 height 41
click at [527, 299] on input "Search Form" at bounding box center [877, 297] width 812 height 39
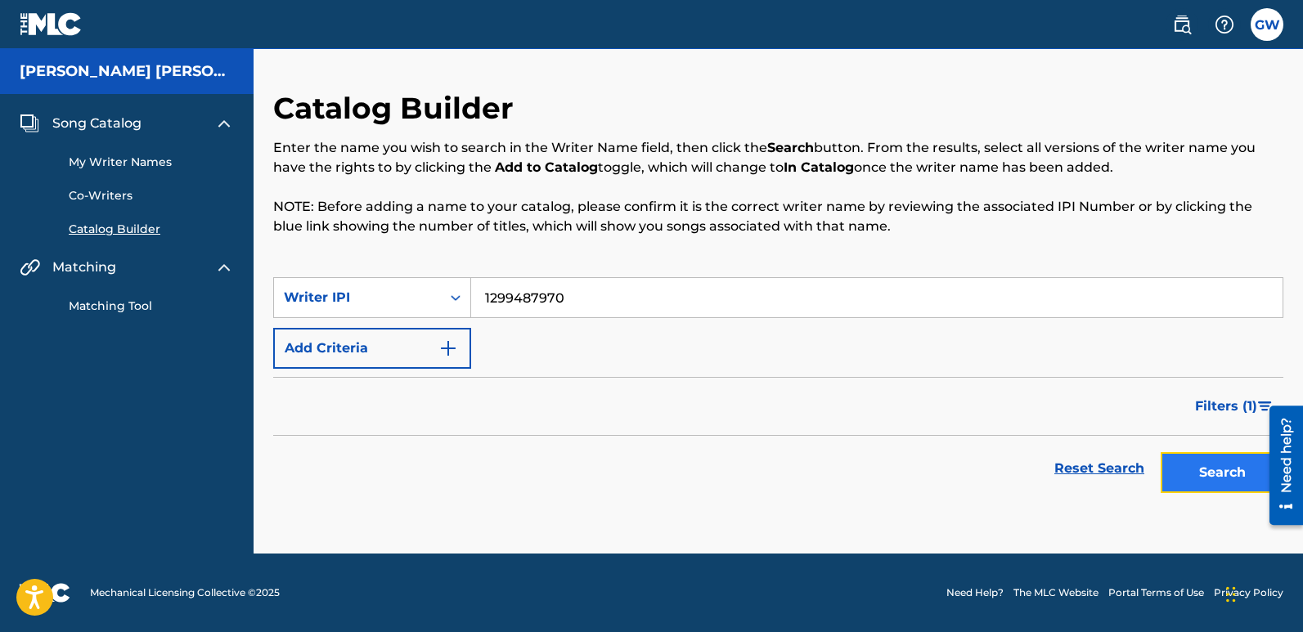
click at [1206, 479] on button "Search" at bounding box center [1222, 472] width 123 height 41
click at [603, 297] on input "1299487970" at bounding box center [877, 297] width 812 height 39
type input "1"
type input "1299487970"
click at [1228, 488] on button "Search" at bounding box center [1222, 472] width 123 height 41
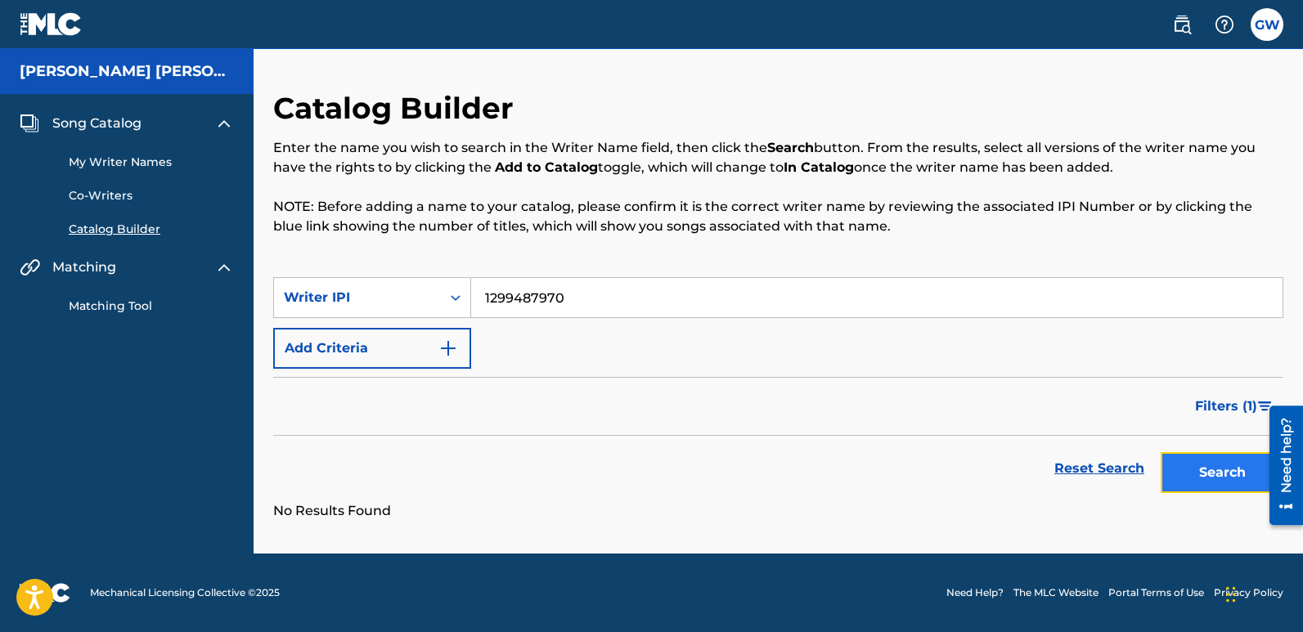
click at [1228, 488] on button "Search" at bounding box center [1222, 472] width 123 height 41
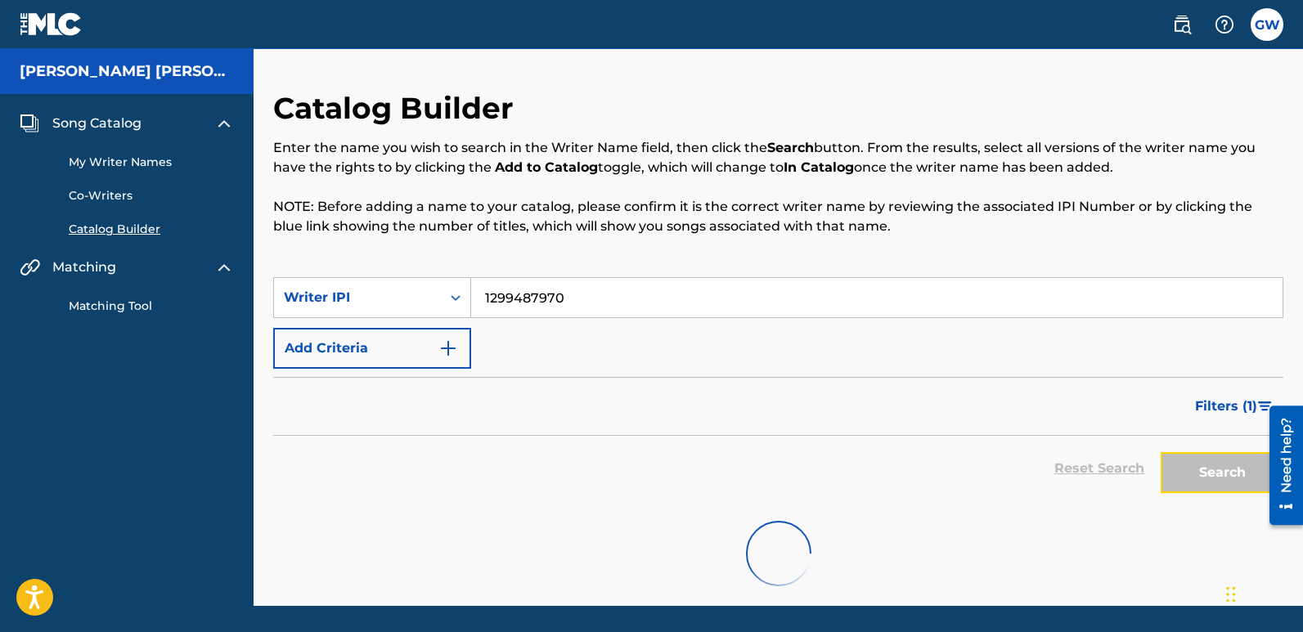
click at [1228, 488] on button "Search" at bounding box center [1222, 472] width 123 height 41
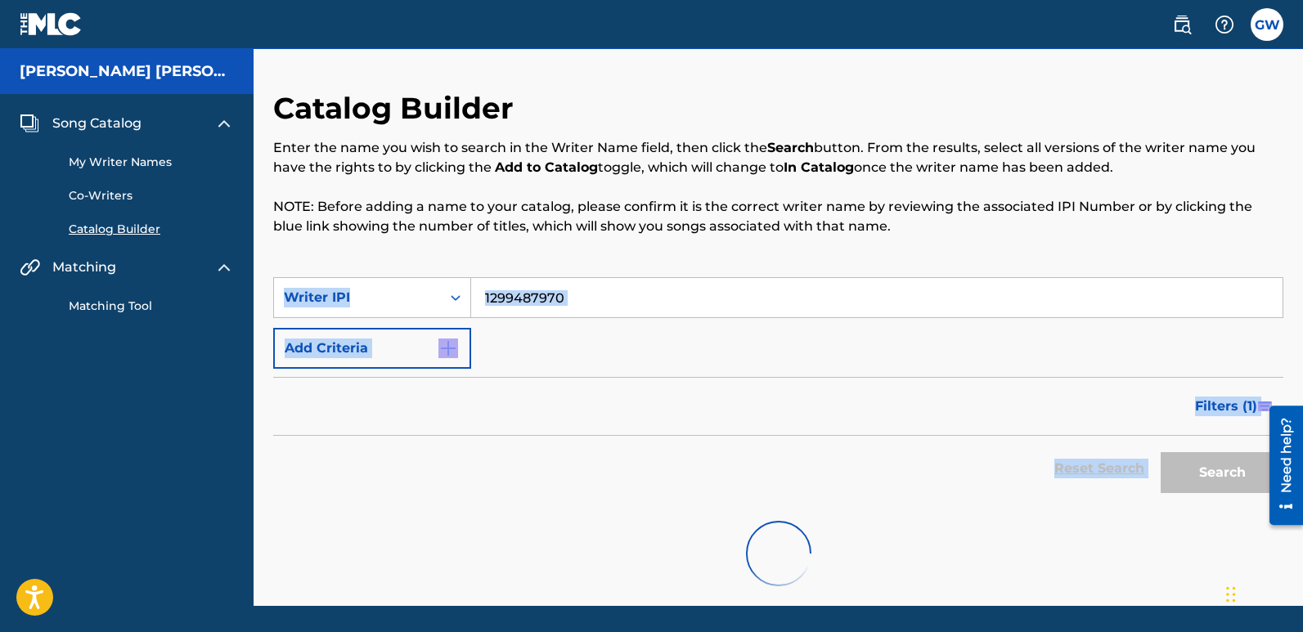
click at [1228, 488] on div "Search" at bounding box center [1218, 468] width 131 height 65
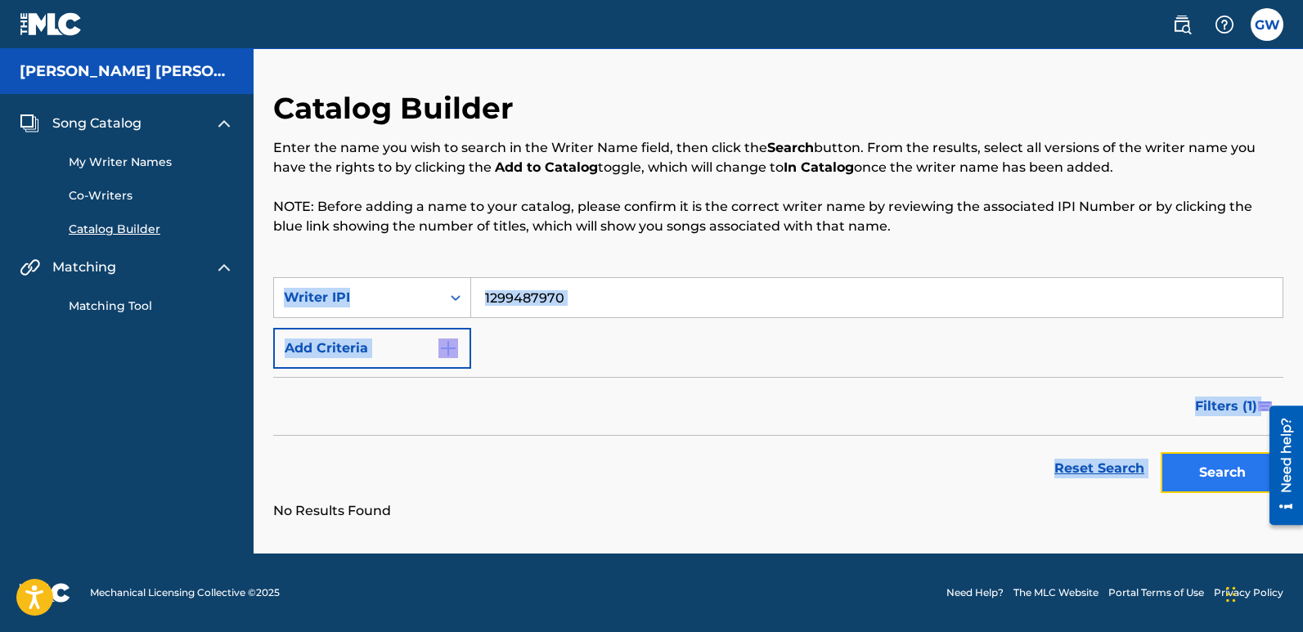
click at [1228, 488] on button "Search" at bounding box center [1222, 472] width 123 height 41
click at [1228, 488] on div "Search" at bounding box center [1218, 468] width 131 height 65
click at [1228, 488] on button "Search" at bounding box center [1222, 472] width 123 height 41
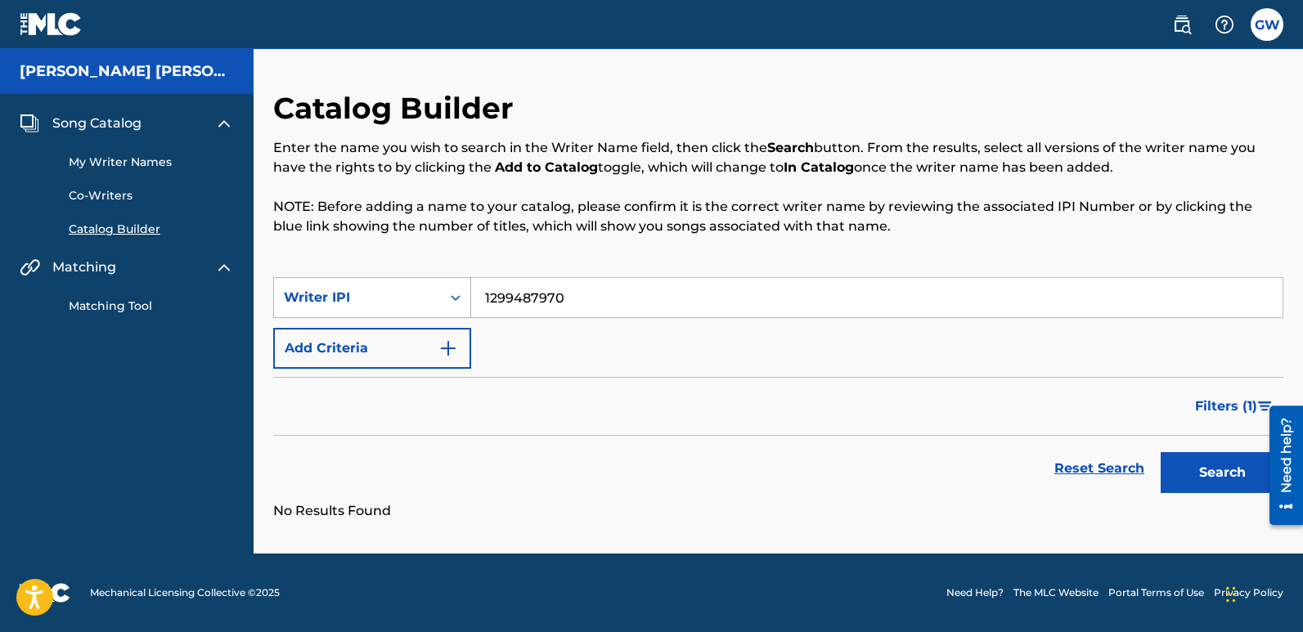
click at [455, 295] on icon "Search Form" at bounding box center [456, 298] width 16 height 16
click at [416, 335] on div "Writer Name" at bounding box center [372, 338] width 196 height 41
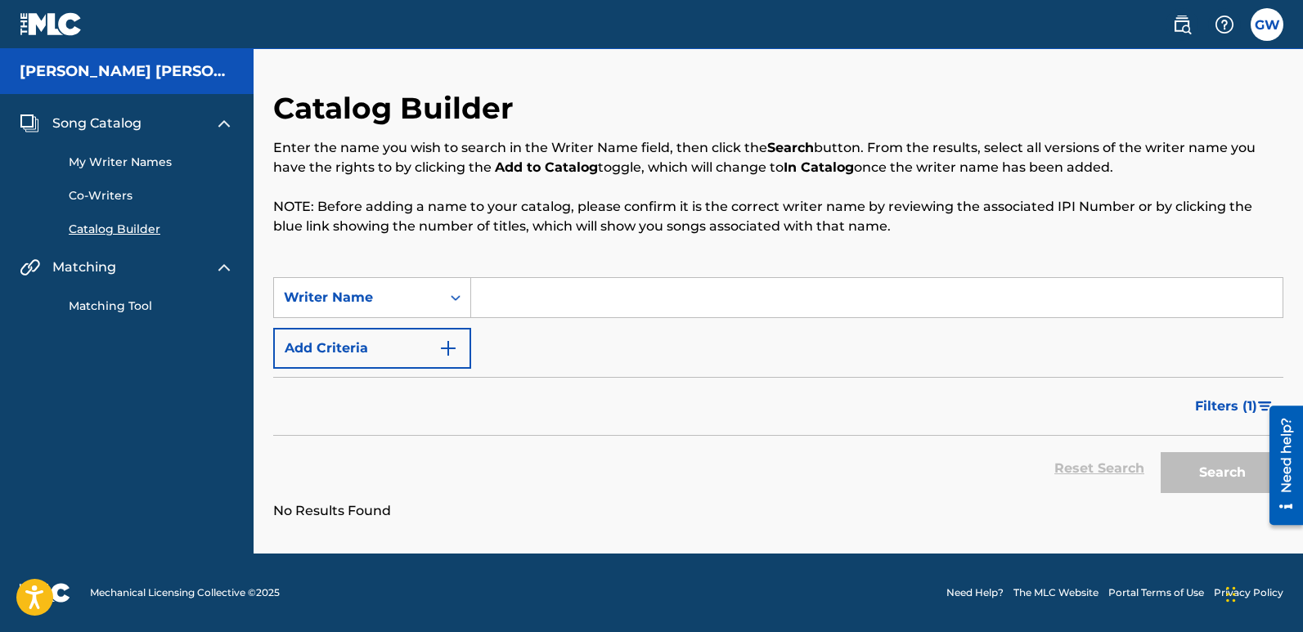
click at [40, 23] on img at bounding box center [51, 24] width 63 height 24
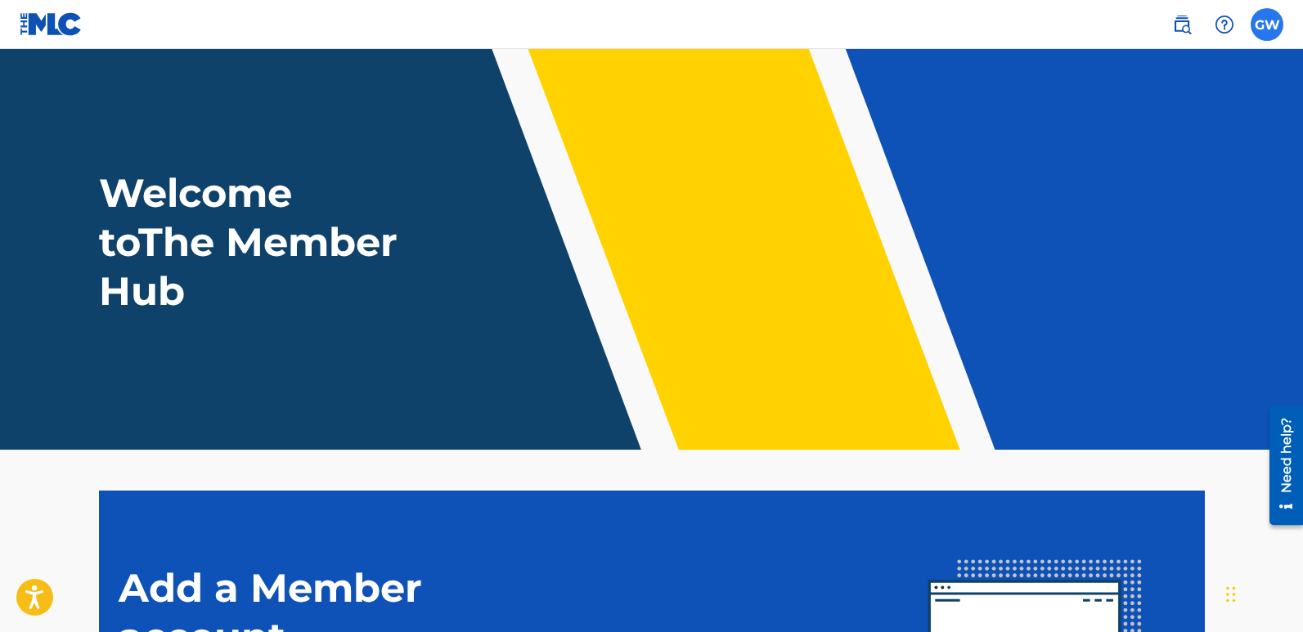
click at [1266, 34] on label at bounding box center [1267, 24] width 33 height 33
click at [1267, 25] on input "GW [PERSON_NAME] [EMAIL_ADDRESS][DOMAIN_NAME] Notification Preferences Profile …" at bounding box center [1267, 25] width 0 height 0
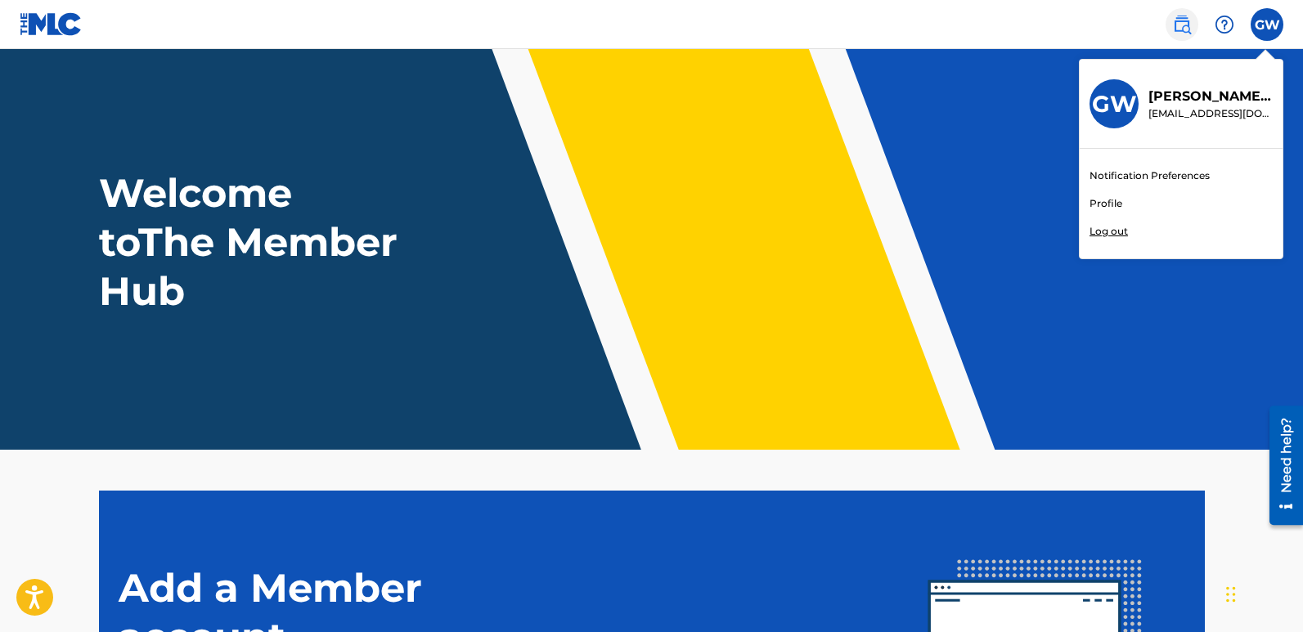
click at [1185, 19] on img at bounding box center [1182, 25] width 20 height 20
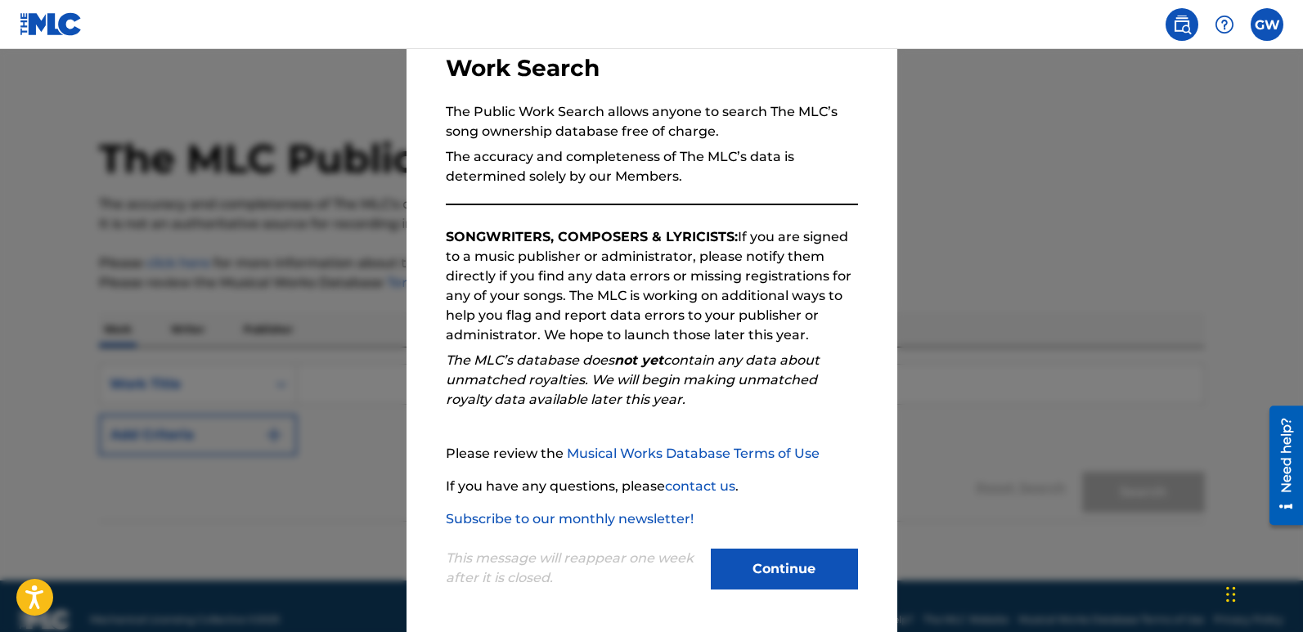
scroll to position [116, 0]
click at [790, 569] on button "Continue" at bounding box center [784, 568] width 147 height 41
